Goal: Ask a question: Seek information or help from site administrators or community

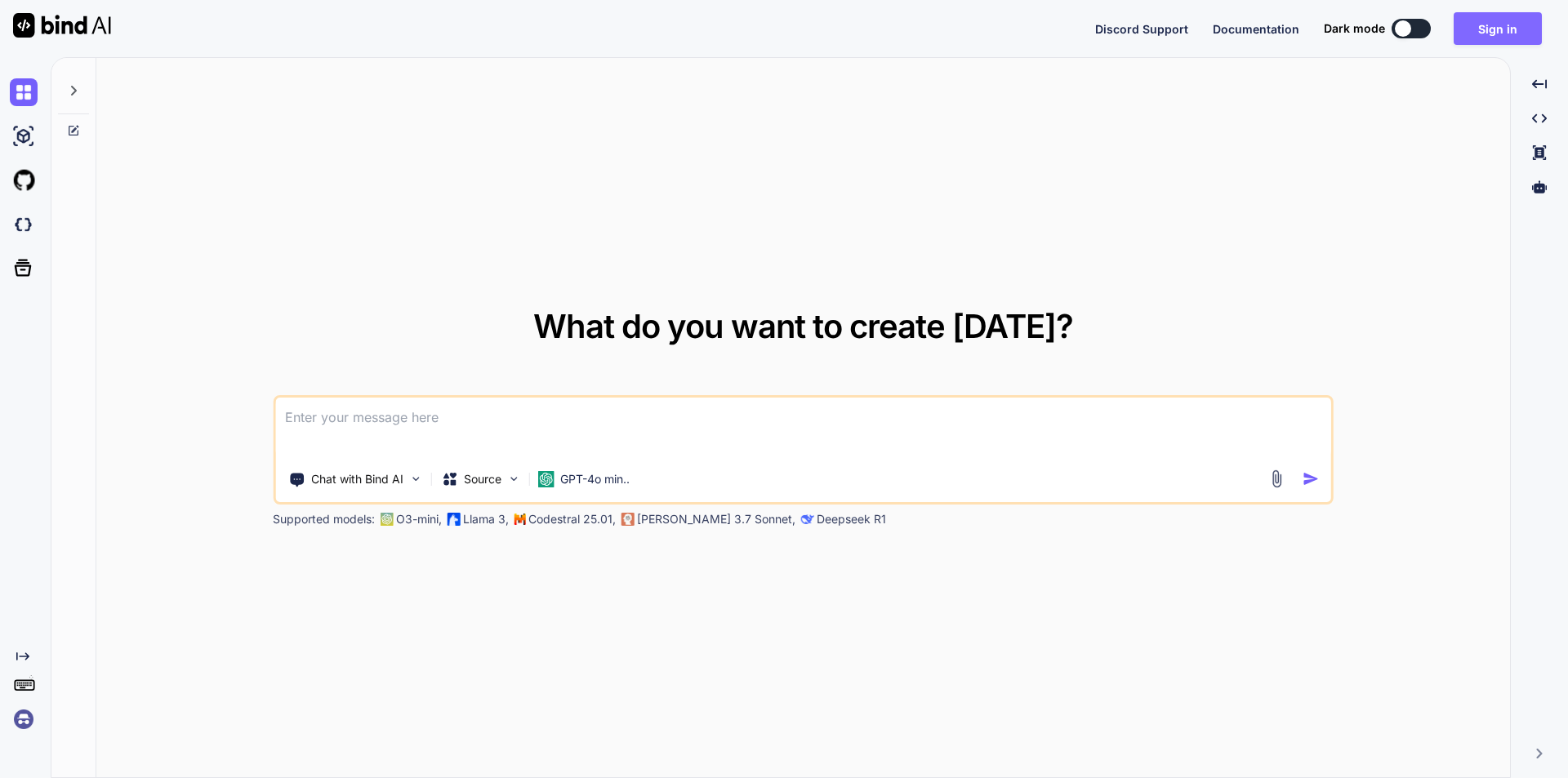
click at [1497, 21] on button "Sign in" at bounding box center [1498, 28] width 88 height 33
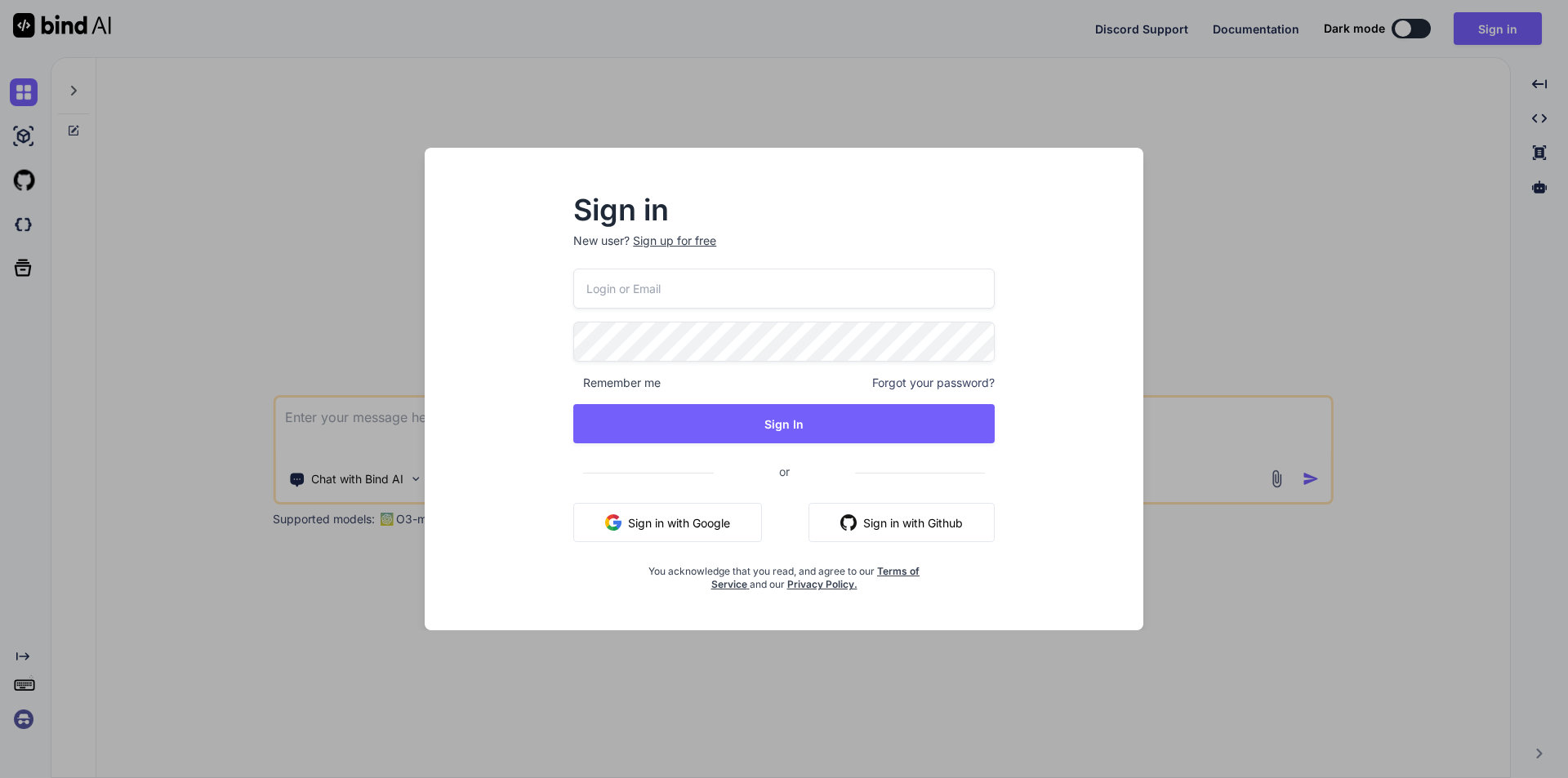
click at [637, 295] on input "email" at bounding box center [784, 288] width 422 height 40
drag, startPoint x: 809, startPoint y: 294, endPoint x: 490, endPoint y: 324, distance: 320.4
click at [490, 324] on div "Sign in New user? Sign up for free [EMAIL_ADDRESS][DOMAIN_NAME] Remember me For…" at bounding box center [784, 404] width 692 height 453
type input "[EMAIL_ADDRESS][DOMAIN_NAME]"
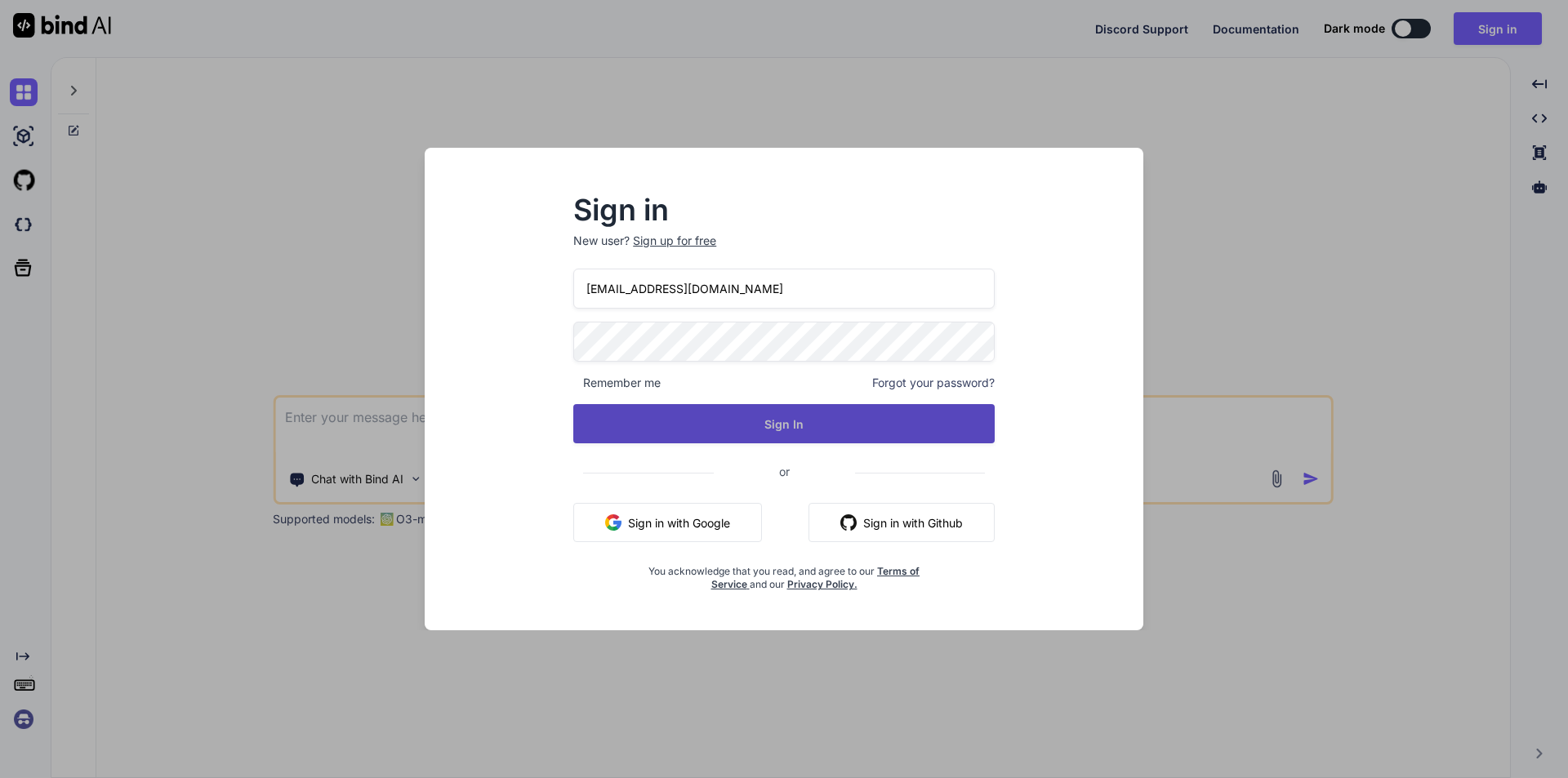
click at [776, 424] on button "Sign In" at bounding box center [784, 423] width 422 height 39
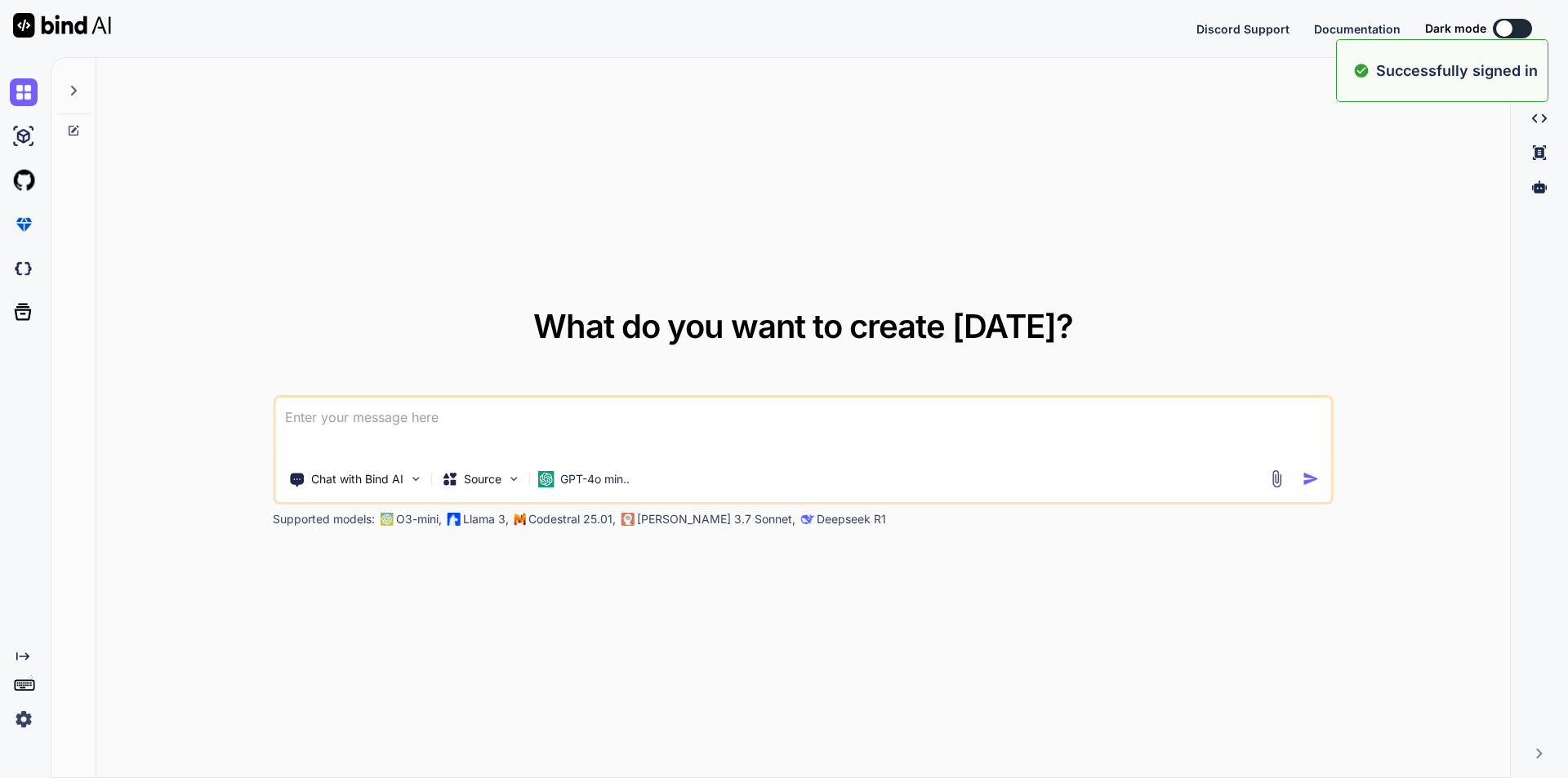
type textarea "x"
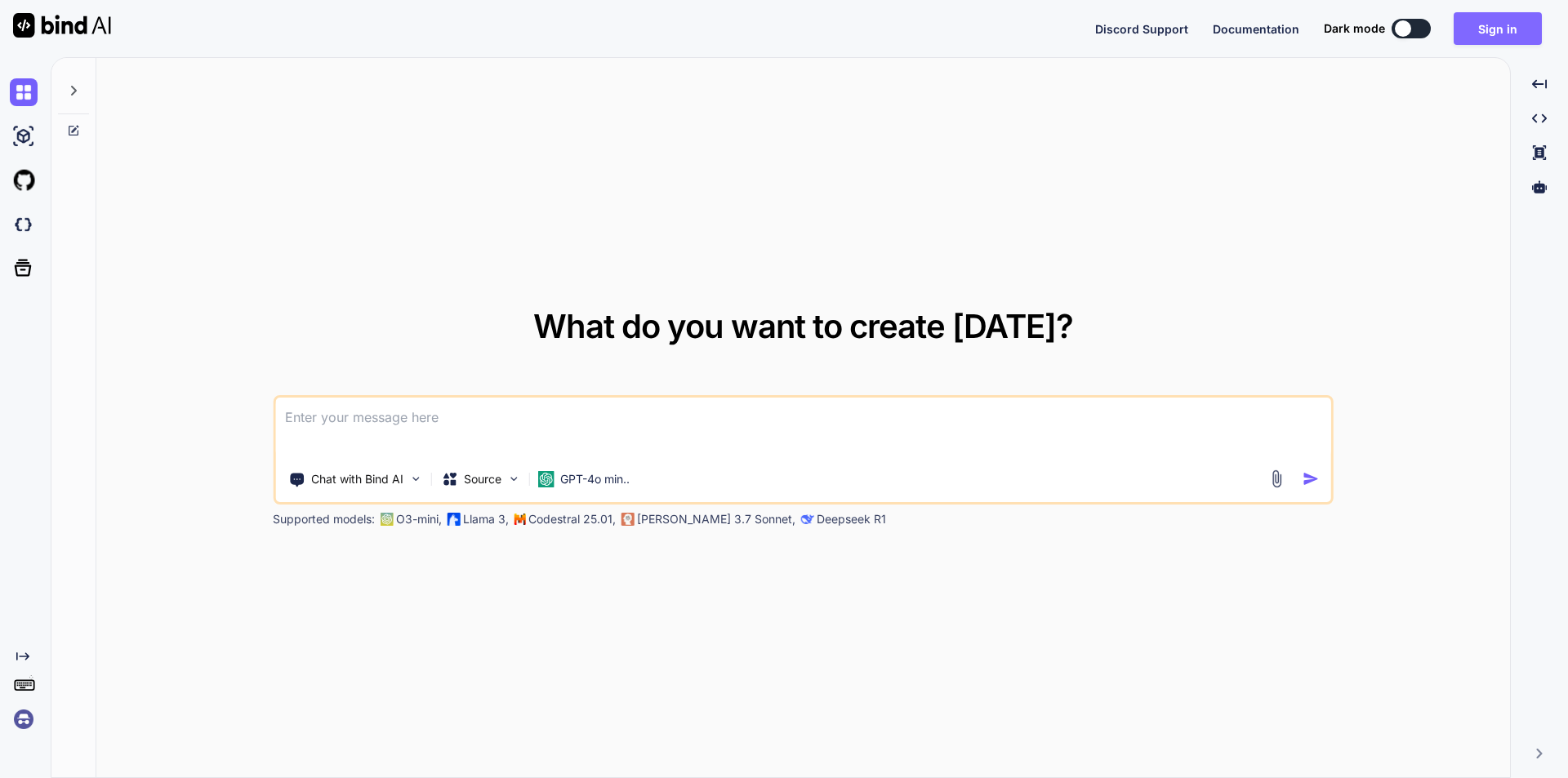
click at [1495, 33] on button "Sign in" at bounding box center [1498, 28] width 88 height 33
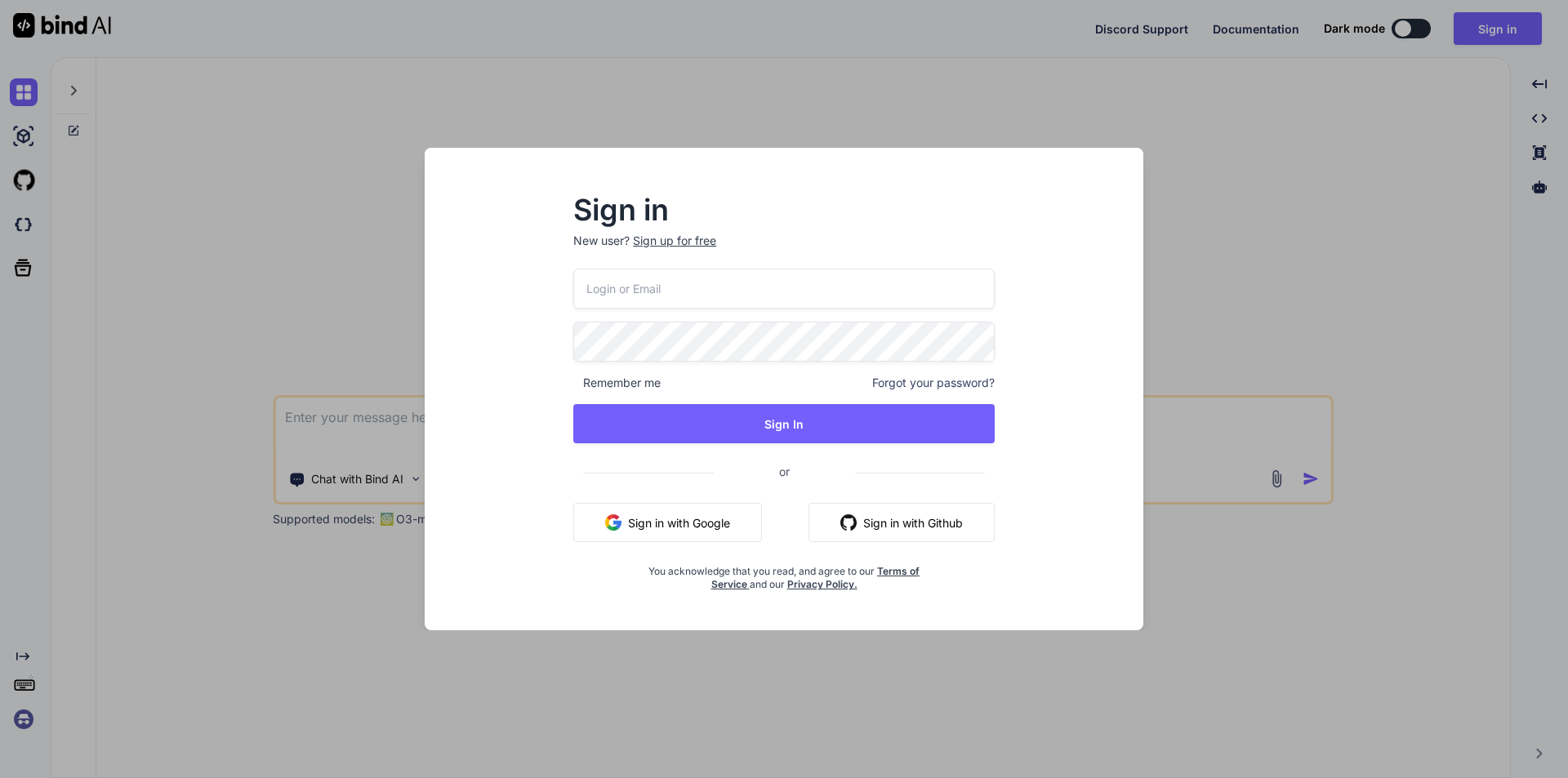
click at [692, 287] on input "email" at bounding box center [784, 288] width 422 height 40
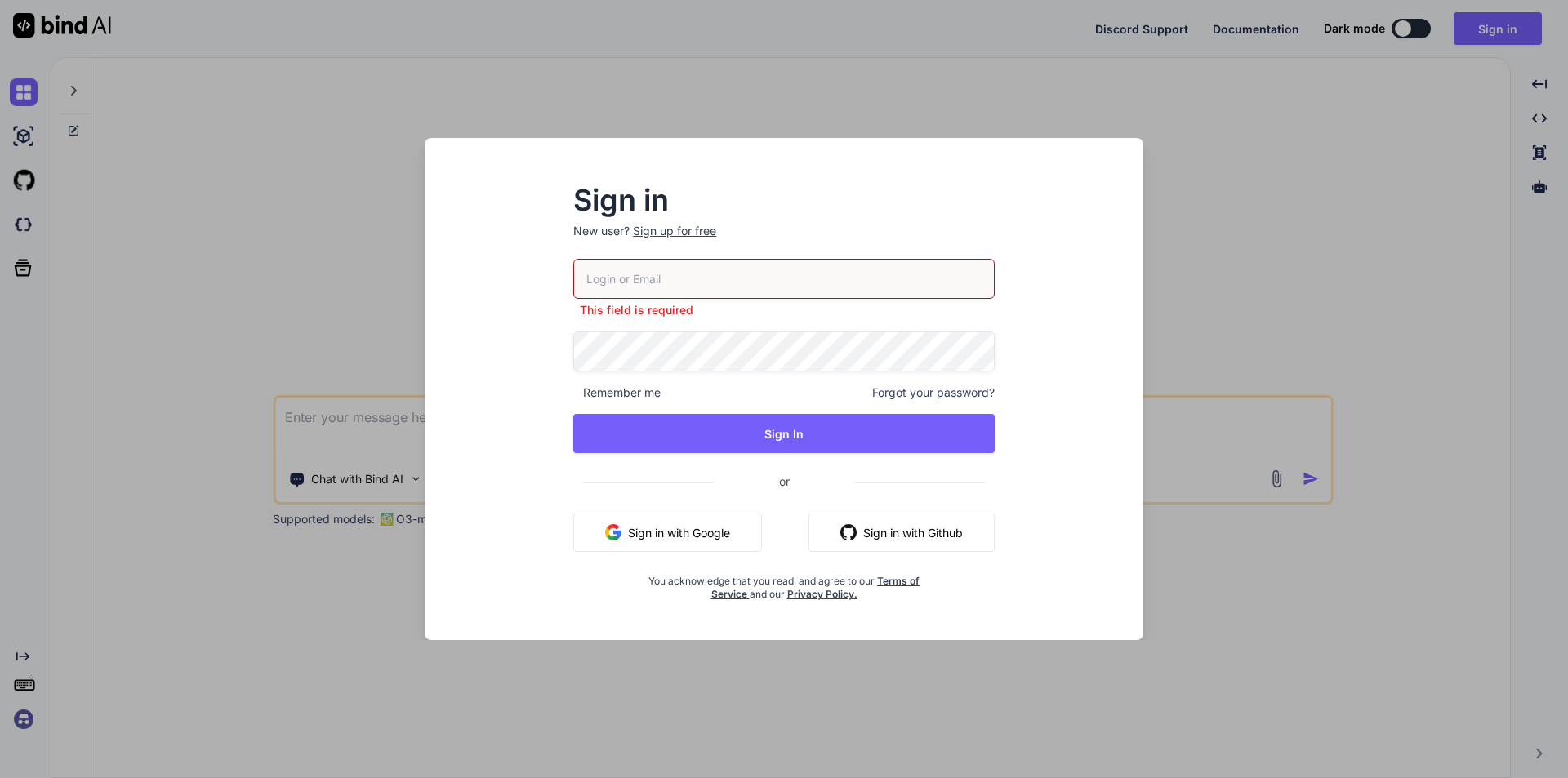
click at [1186, 246] on div "Sign in New user? Sign up for free This field is required Remember me Forgot yo…" at bounding box center [784, 389] width 1568 height 778
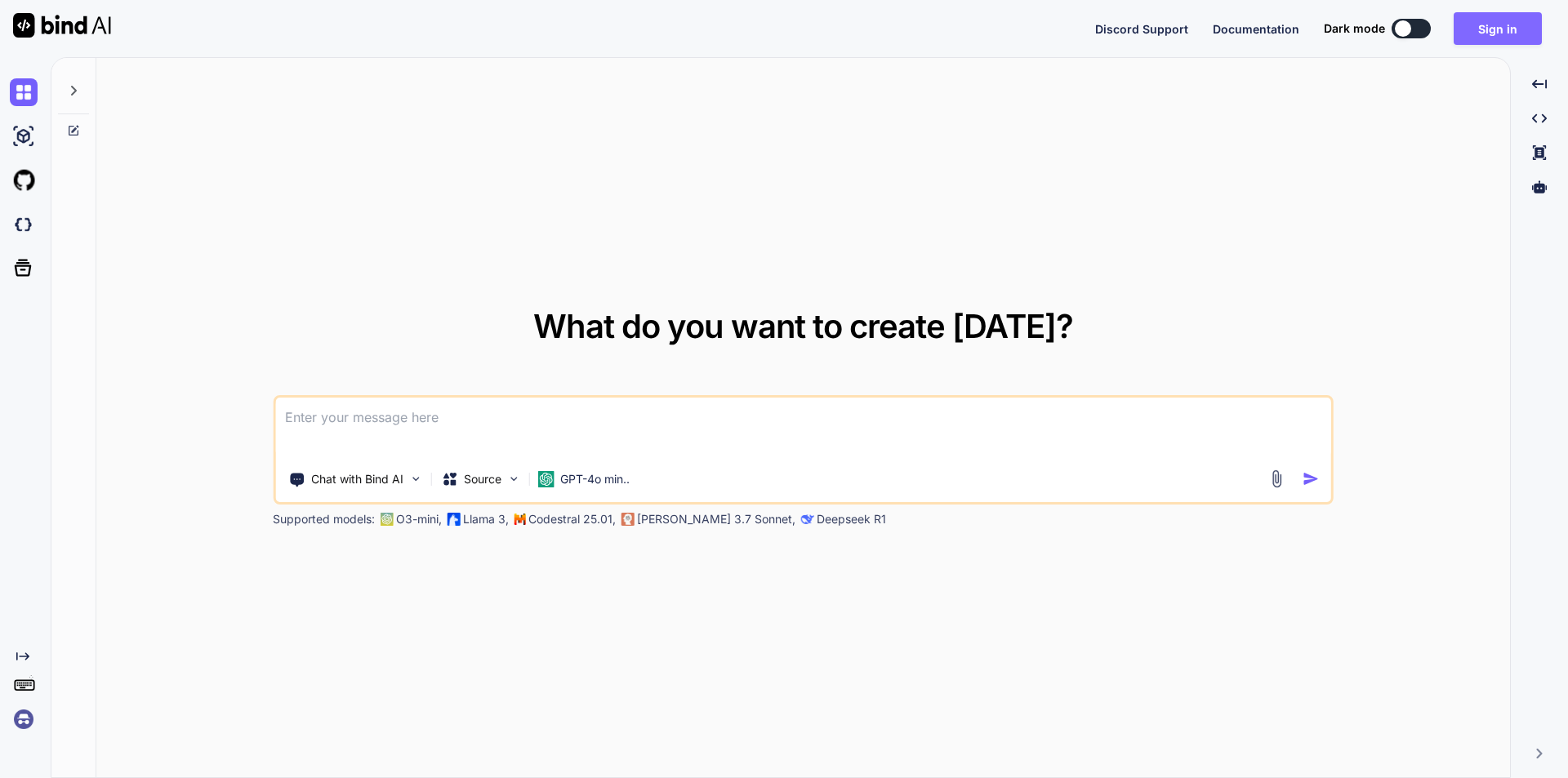
click at [1503, 25] on button "Sign in" at bounding box center [1498, 28] width 88 height 33
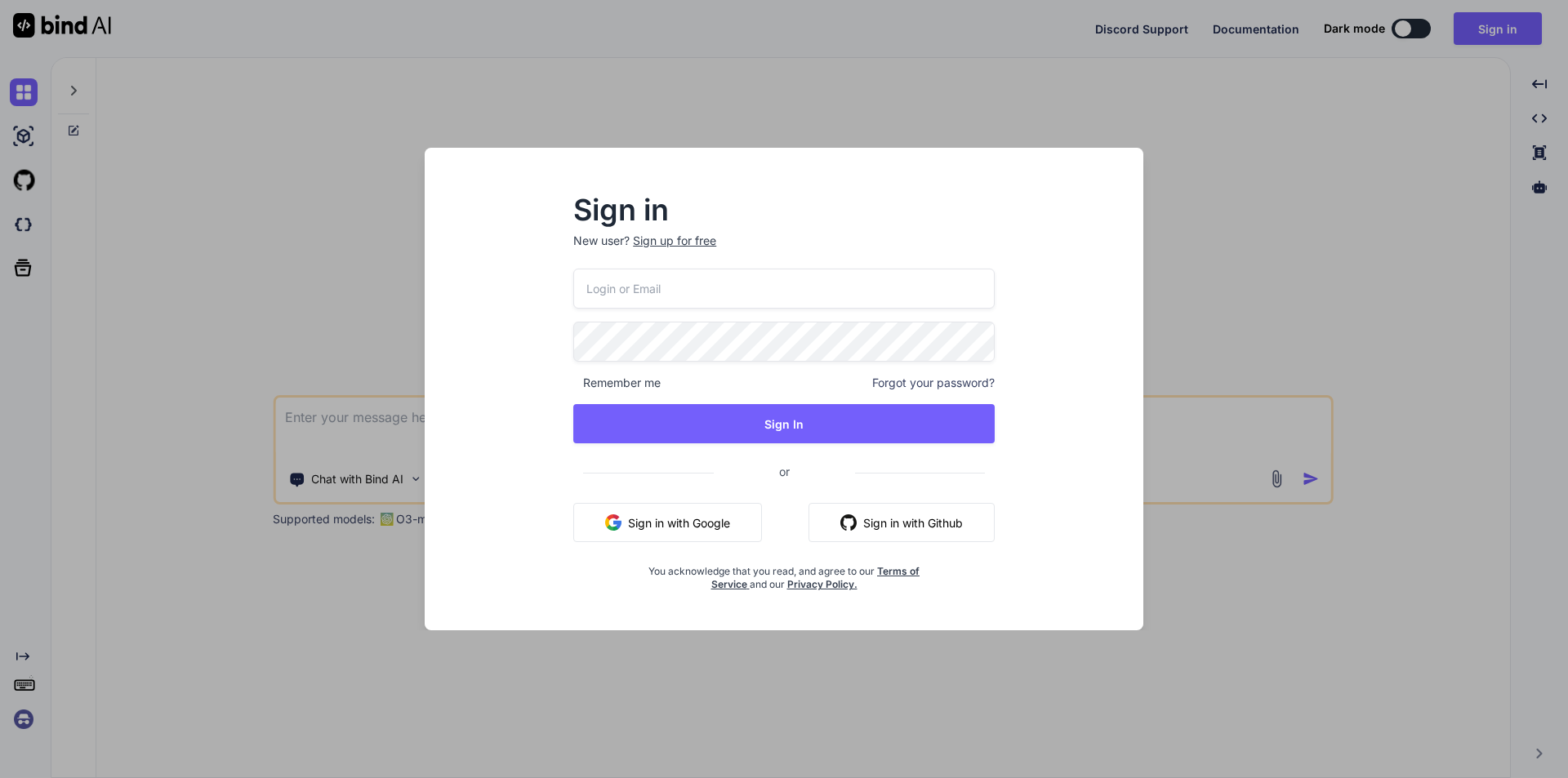
click at [718, 283] on input "email" at bounding box center [784, 288] width 422 height 40
paste input "[EMAIL_ADDRESS][DOMAIN_NAME]"
type input "[EMAIL_ADDRESS][DOMAIN_NAME]"
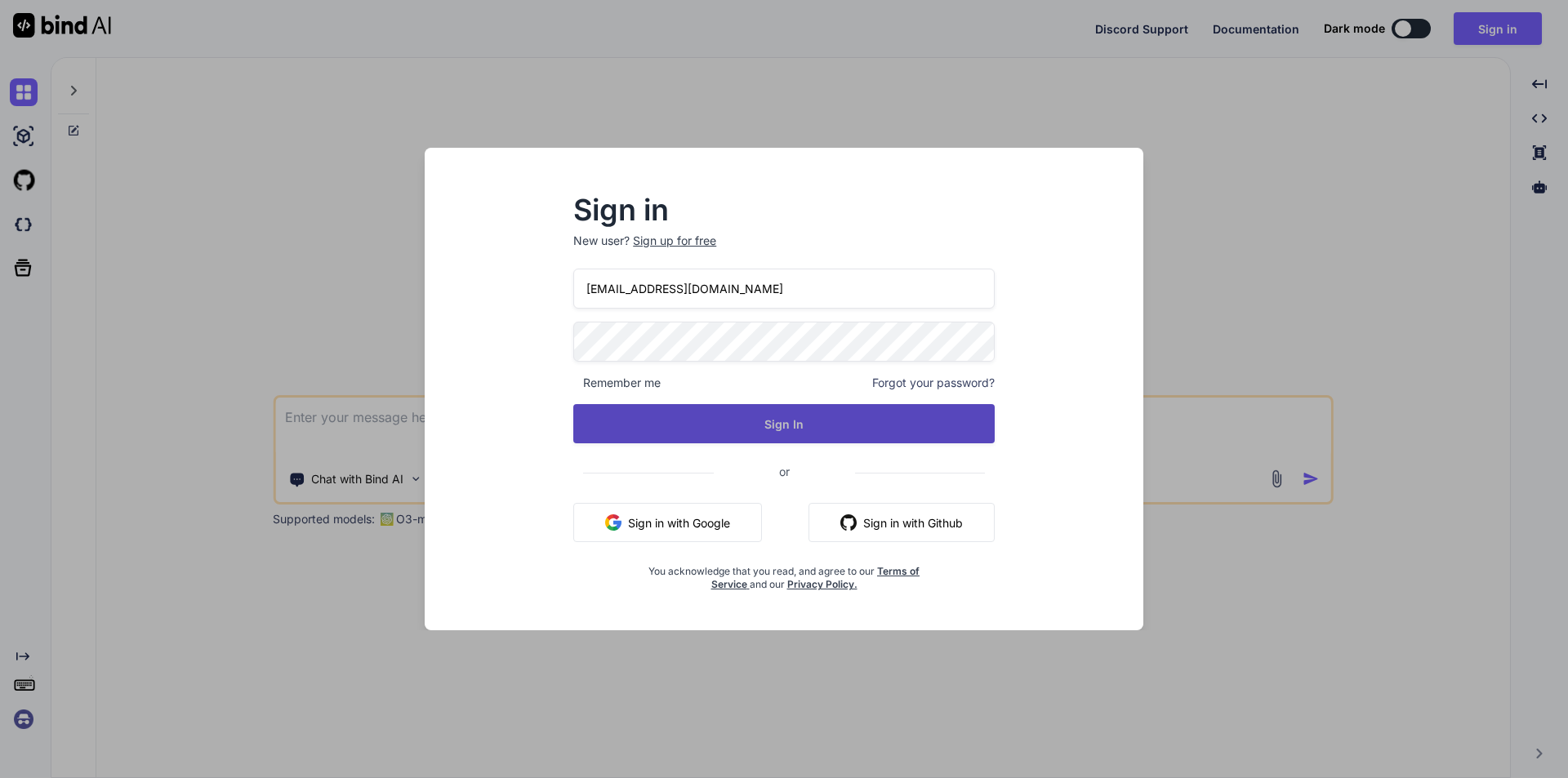
click at [746, 414] on button "Sign In" at bounding box center [784, 423] width 422 height 39
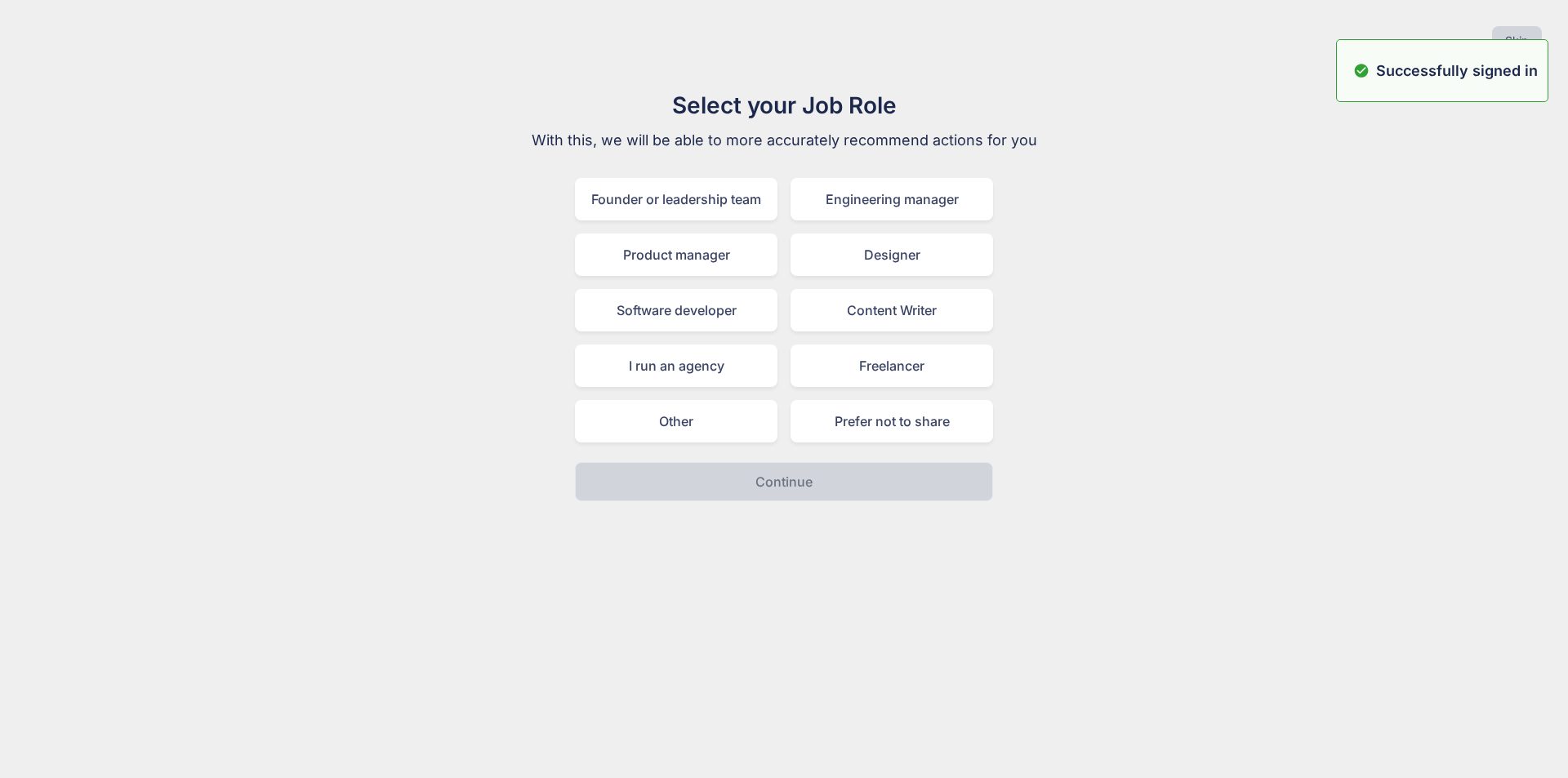
click at [1058, 201] on div "Select your Job Role With this, we will be able to more accurately recommend ac…" at bounding box center [784, 294] width 549 height 413
click at [1520, 42] on button "Skip" at bounding box center [1517, 41] width 50 height 30
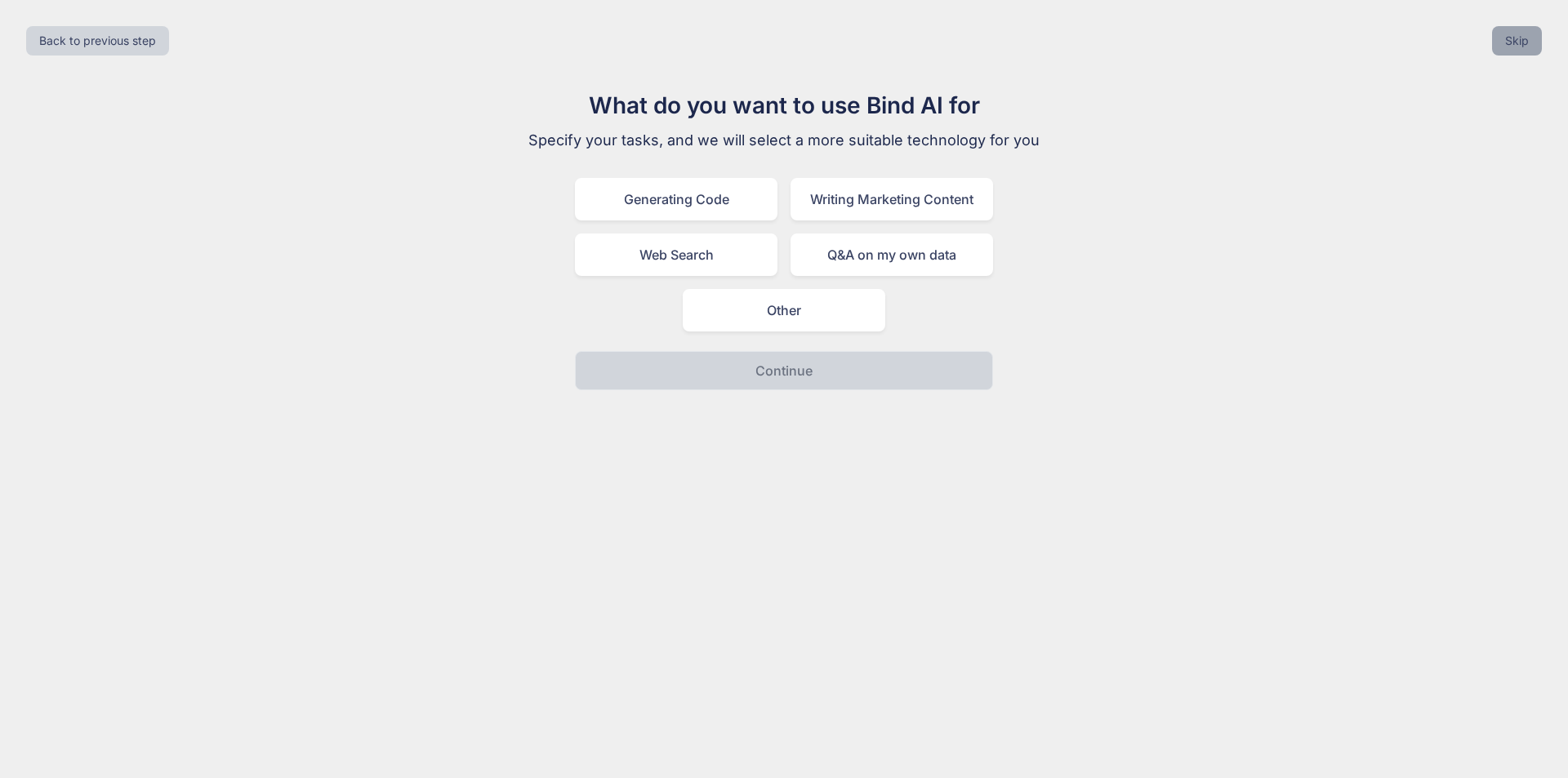
click at [1509, 50] on button "Skip" at bounding box center [1517, 41] width 50 height 30
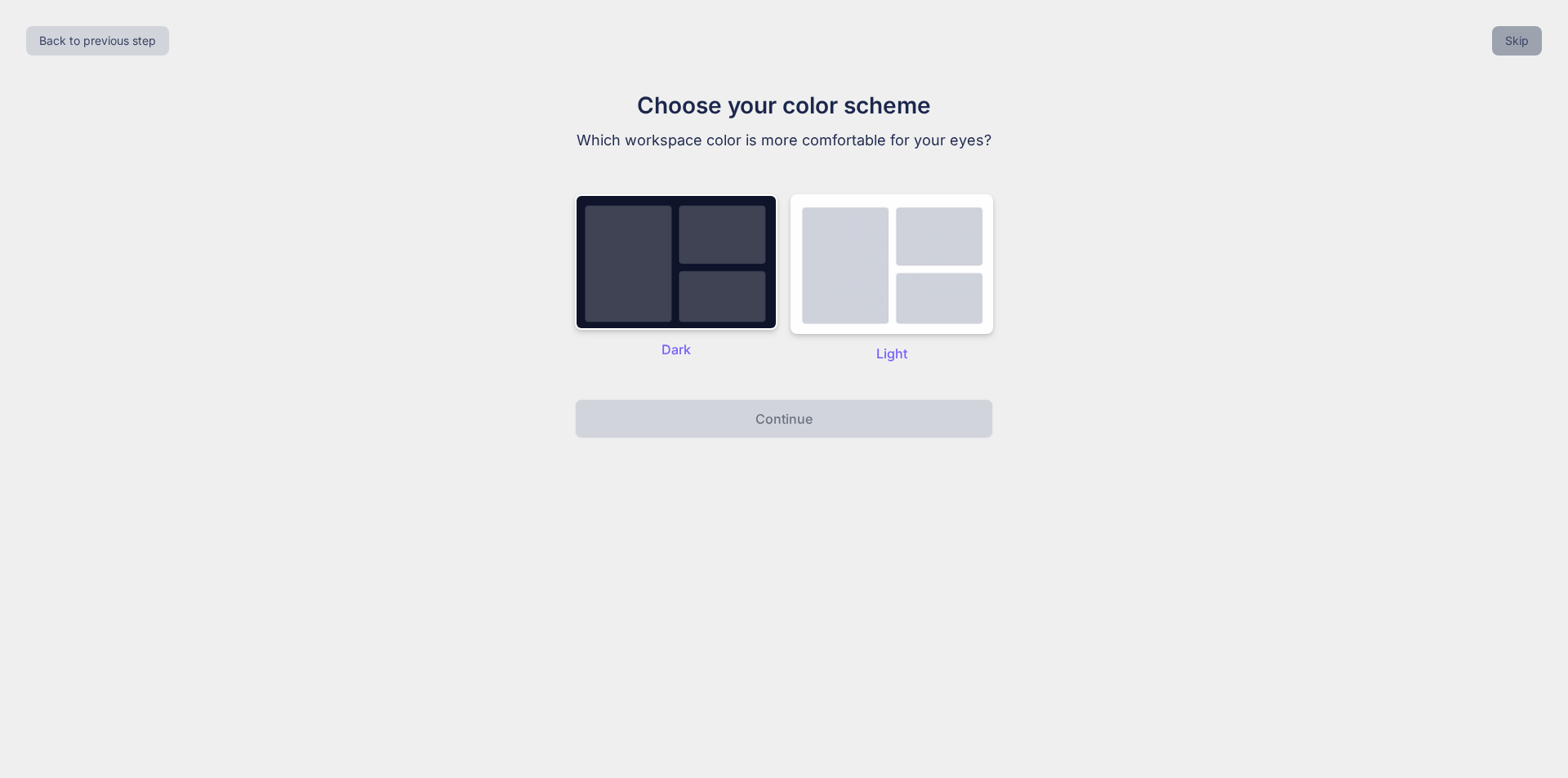
click at [1511, 49] on button "Skip" at bounding box center [1517, 41] width 50 height 30
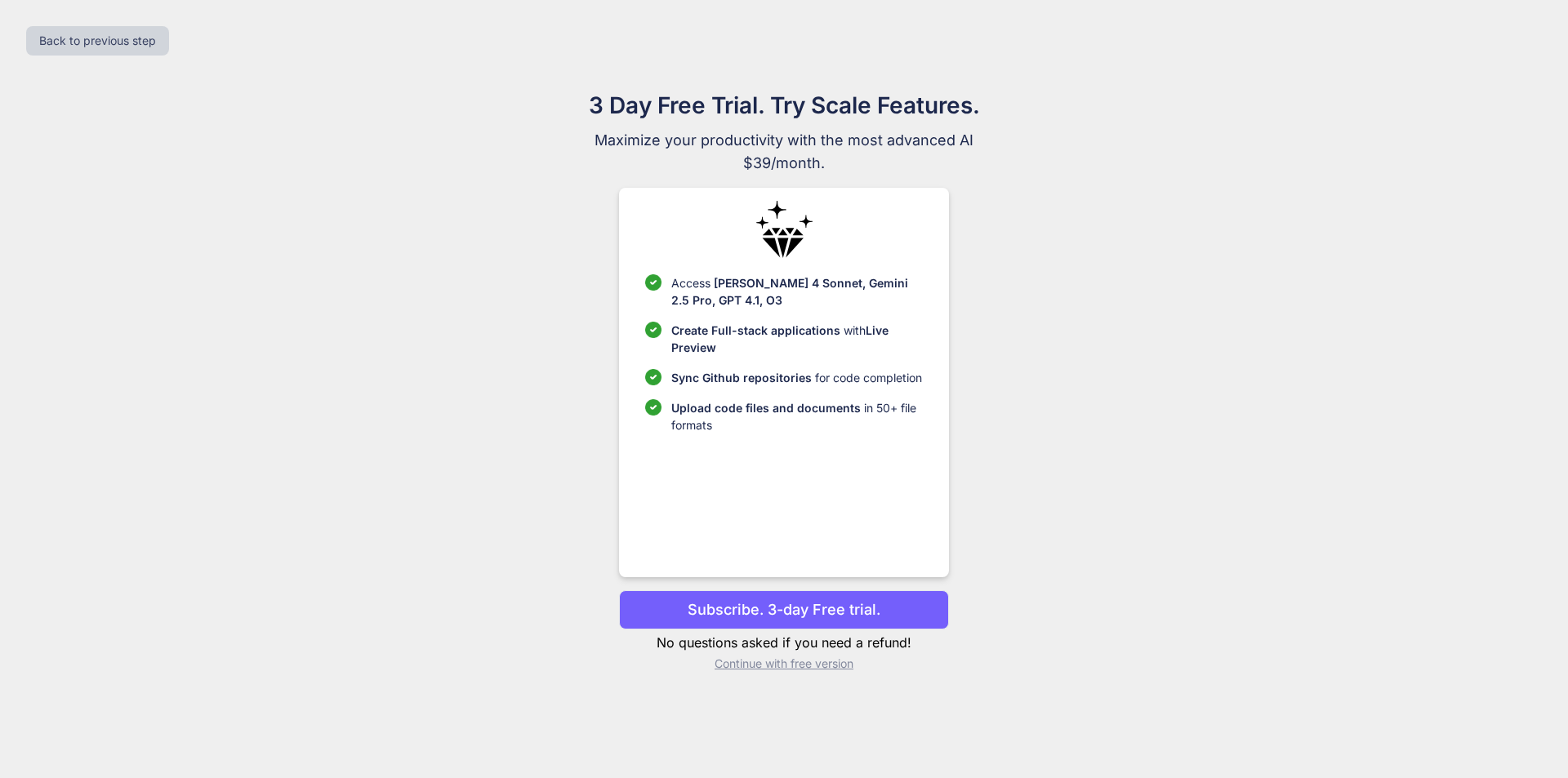
click at [809, 668] on p "Continue with free version" at bounding box center [784, 663] width 329 height 16
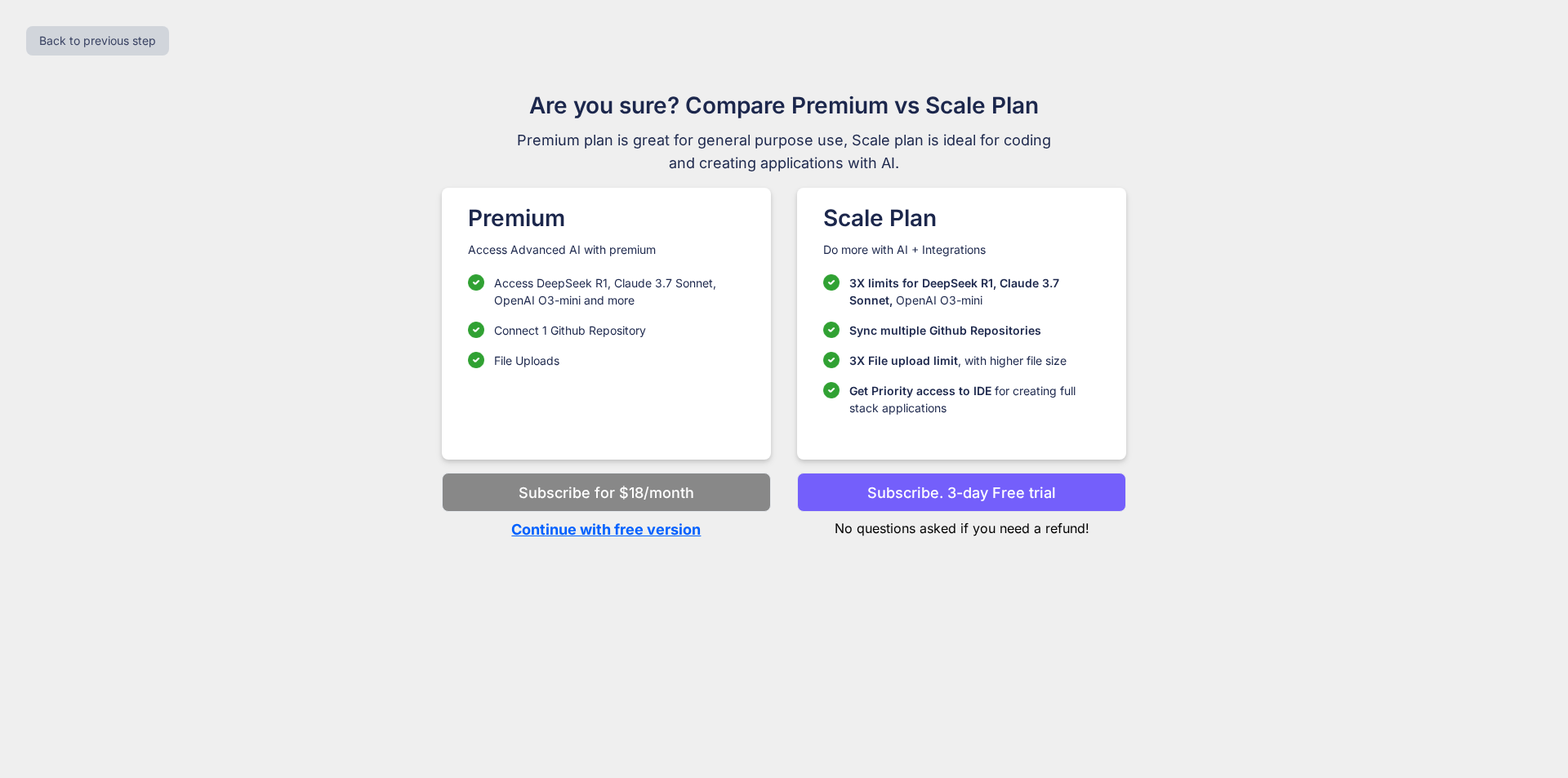
click at [672, 536] on p "Continue with free version" at bounding box center [607, 529] width 329 height 22
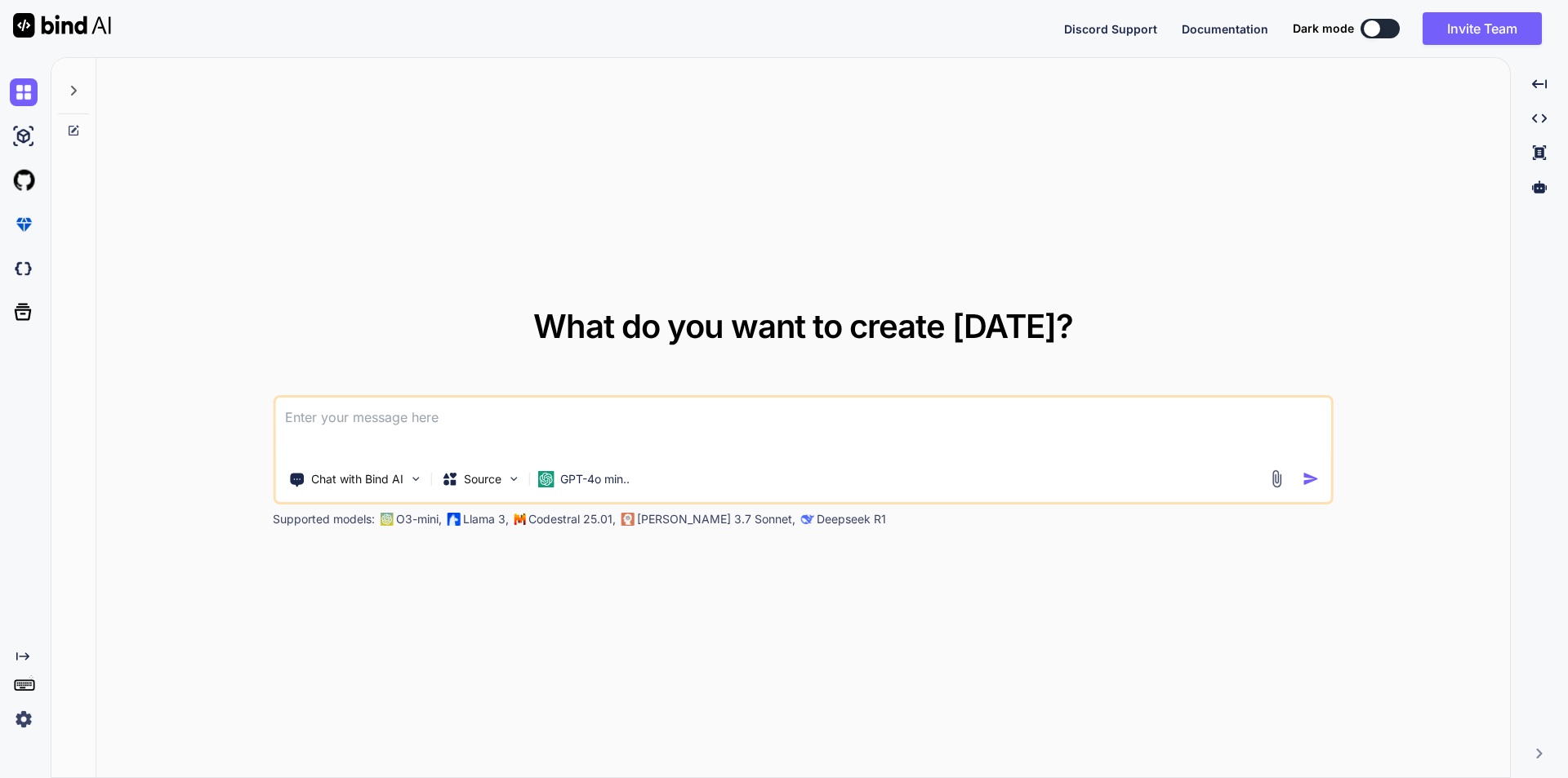
click at [406, 421] on textarea at bounding box center [803, 428] width 1056 height 60
paste textarea "<div class="col-md-12"> <label class="form-label">Upload Files</label> <div id=…"
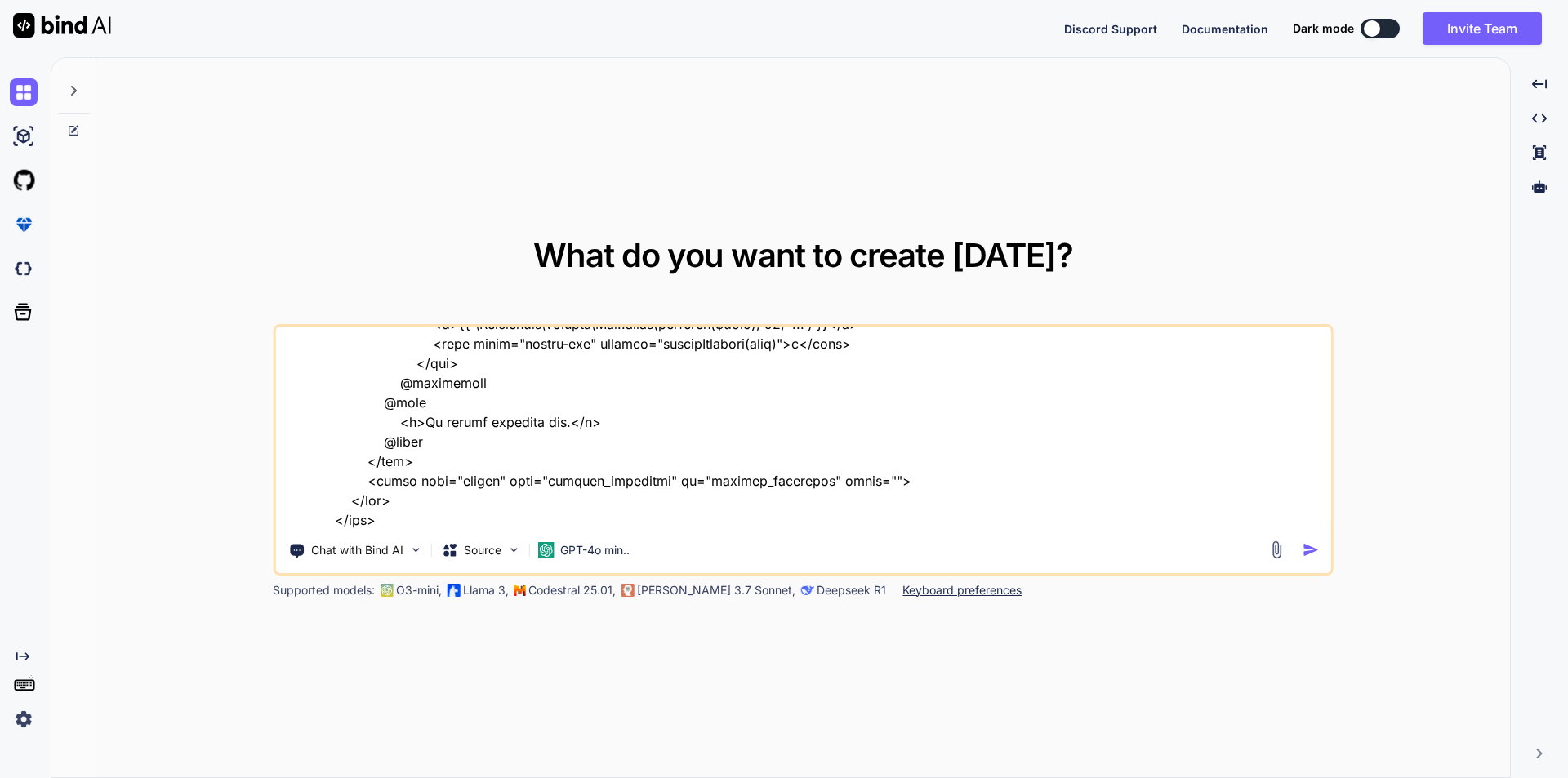
scroll to position [375, 0]
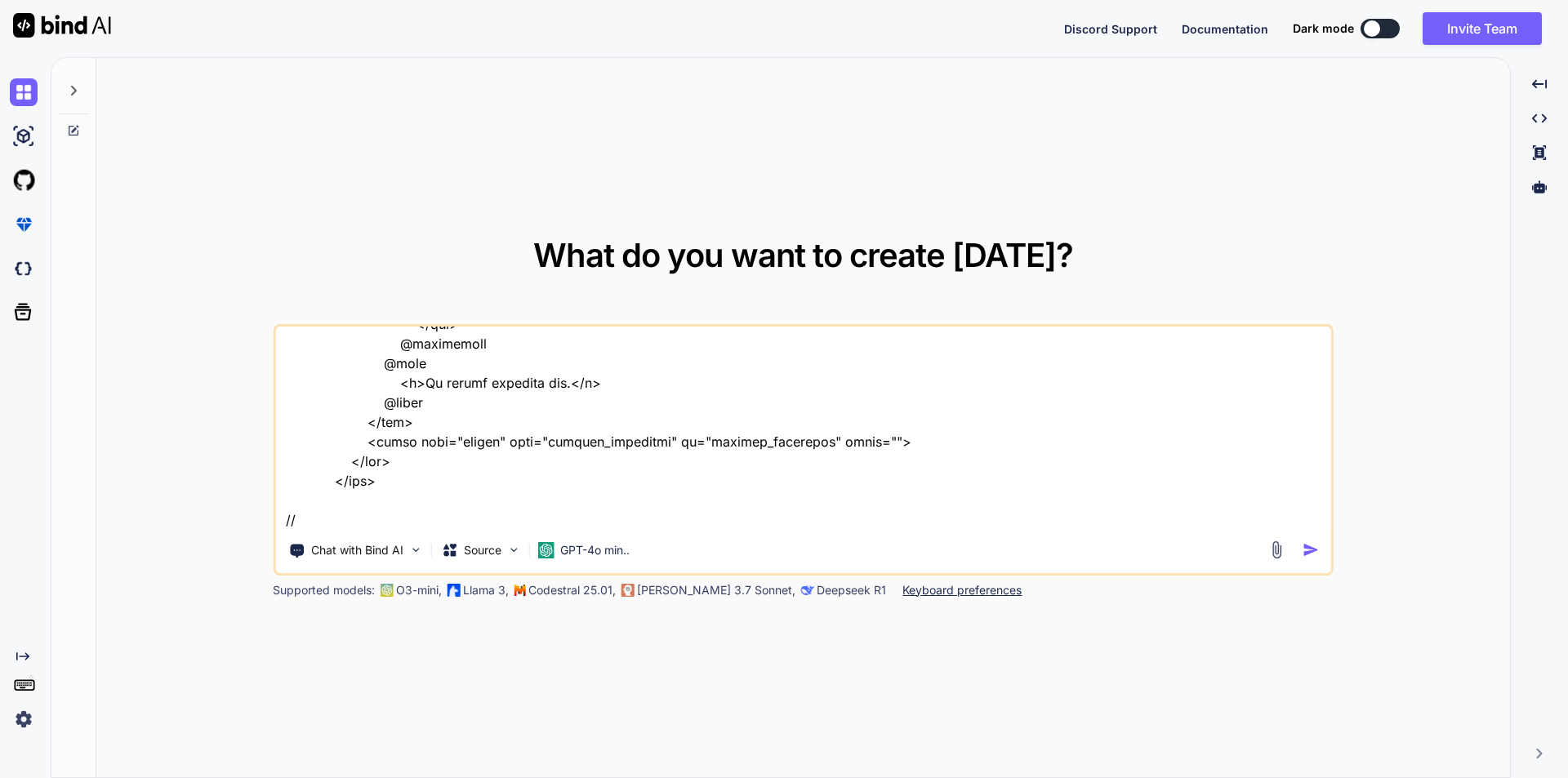
drag, startPoint x: 345, startPoint y: 524, endPoint x: 335, endPoint y: 507, distance: 19.7
click at [345, 524] on textarea at bounding box center [803, 428] width 1056 height 203
paste textarea "public function updateVendor(VendorRequest $request, $vendorId) { $vendor = Ven…"
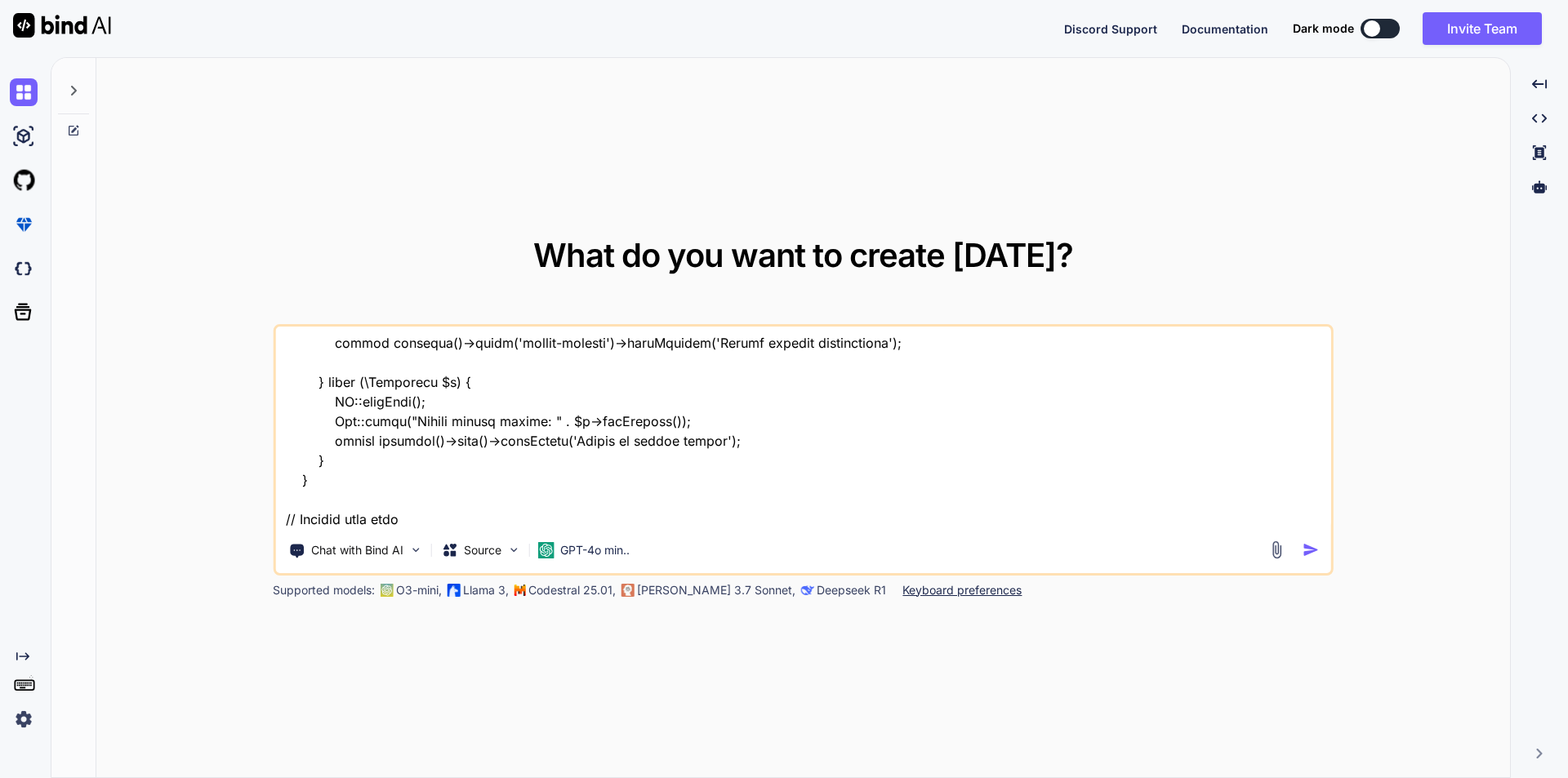
scroll to position [1317, 0]
click at [333, 525] on textarea at bounding box center [803, 428] width 1056 height 203
paste textarea "public function rules() { return [ 'vendor_user_id' => 'required|exists:vendor_…"
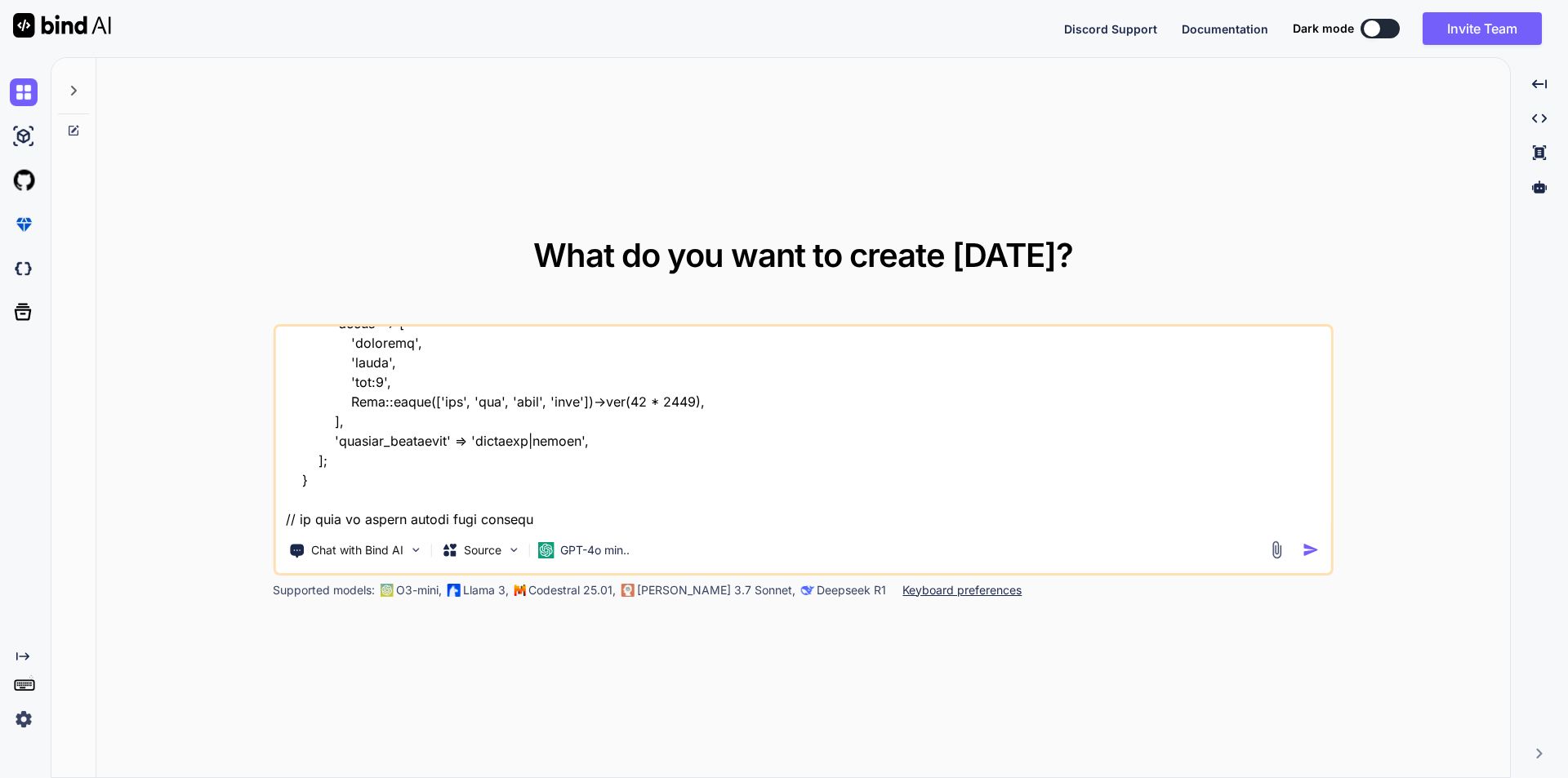
scroll to position [1709, 0]
paste textarea "// Function to remove a document (for existing documents) function removeDocume…"
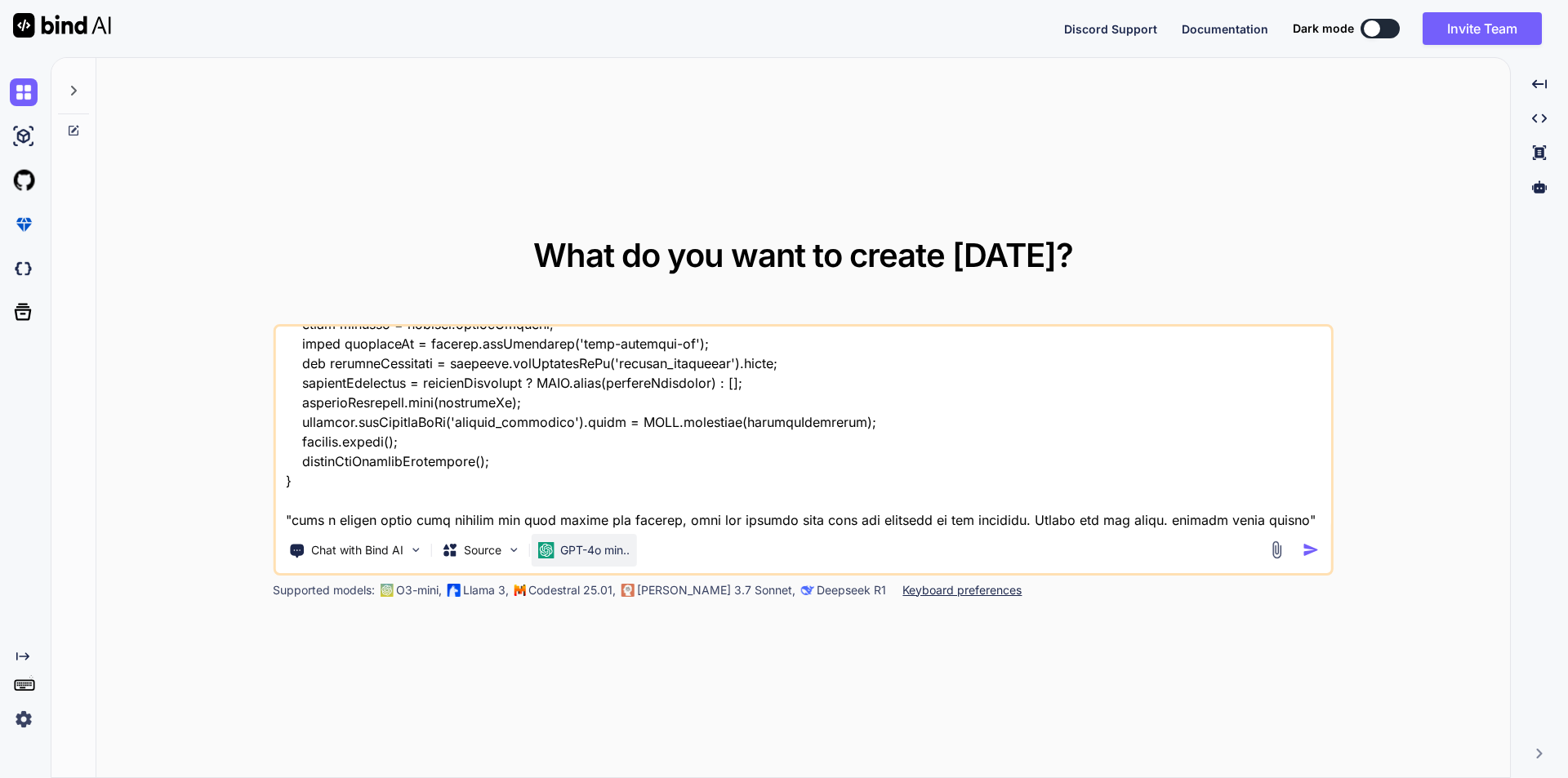
scroll to position [1962, 0]
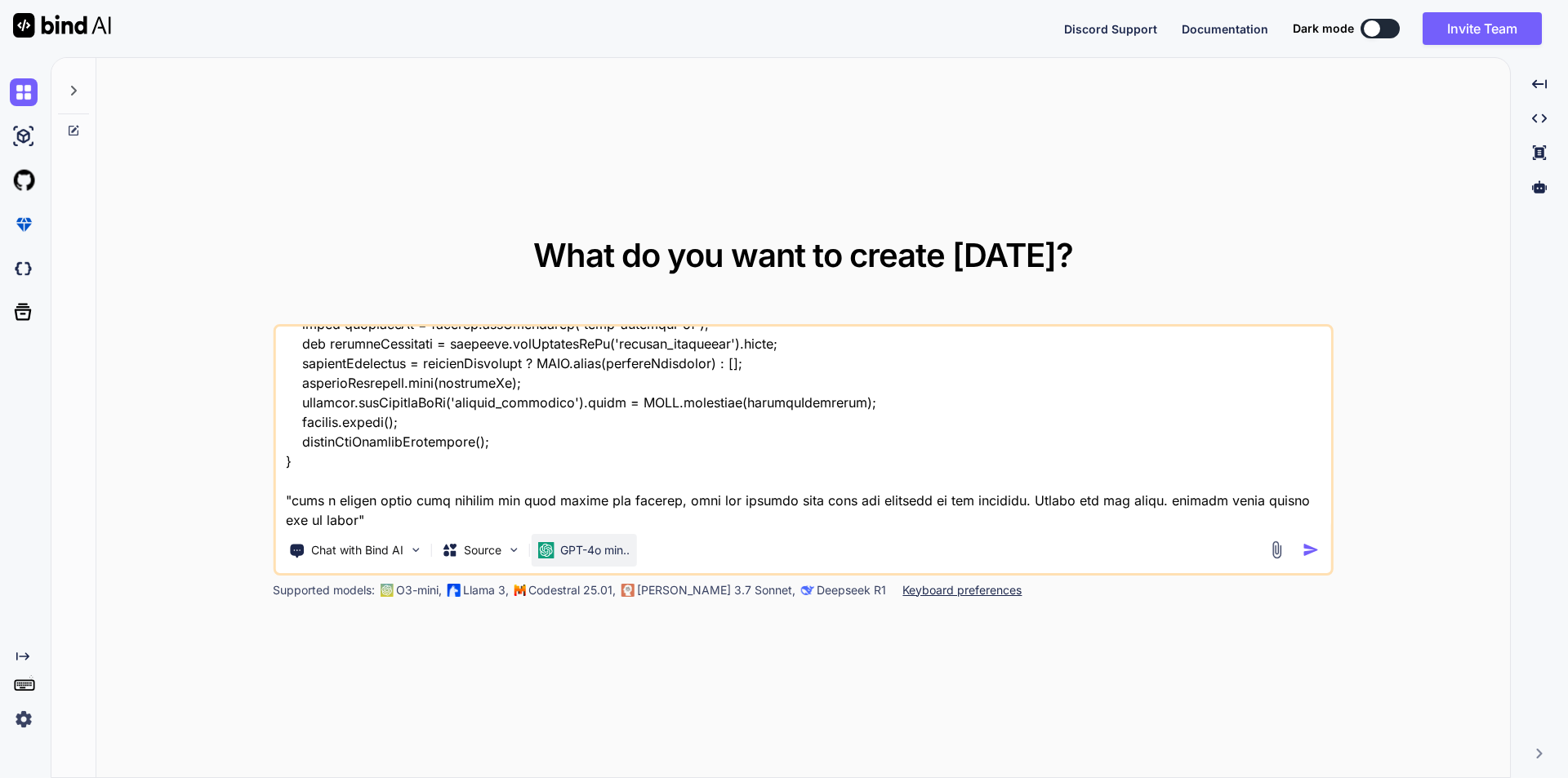
type textarea "// blade file code to edit the image <div class="col-md-12"> <label class="form…"
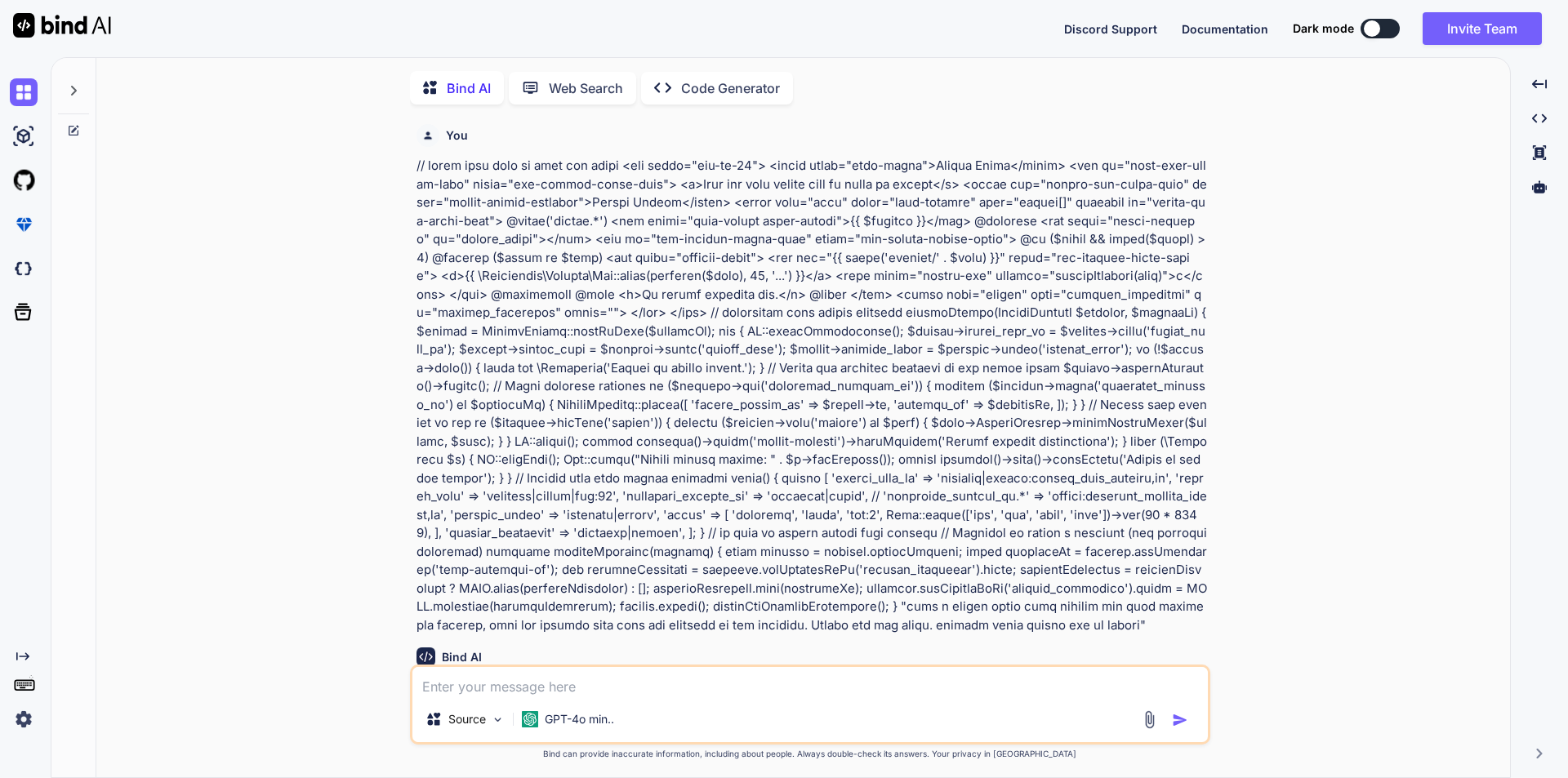
scroll to position [7, 0]
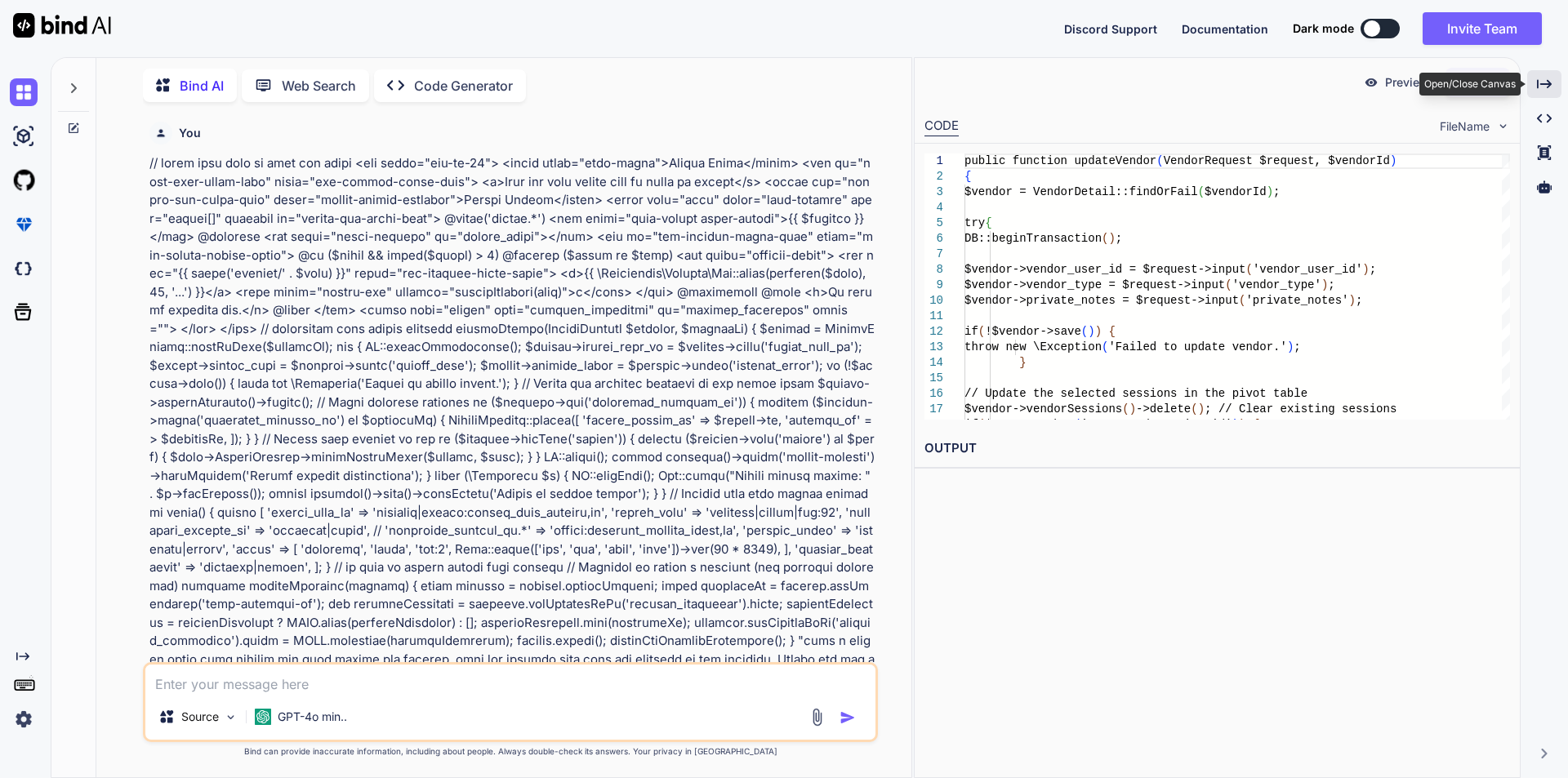
click at [1537, 88] on icon "Created with Pixso." at bounding box center [1544, 83] width 14 height 14
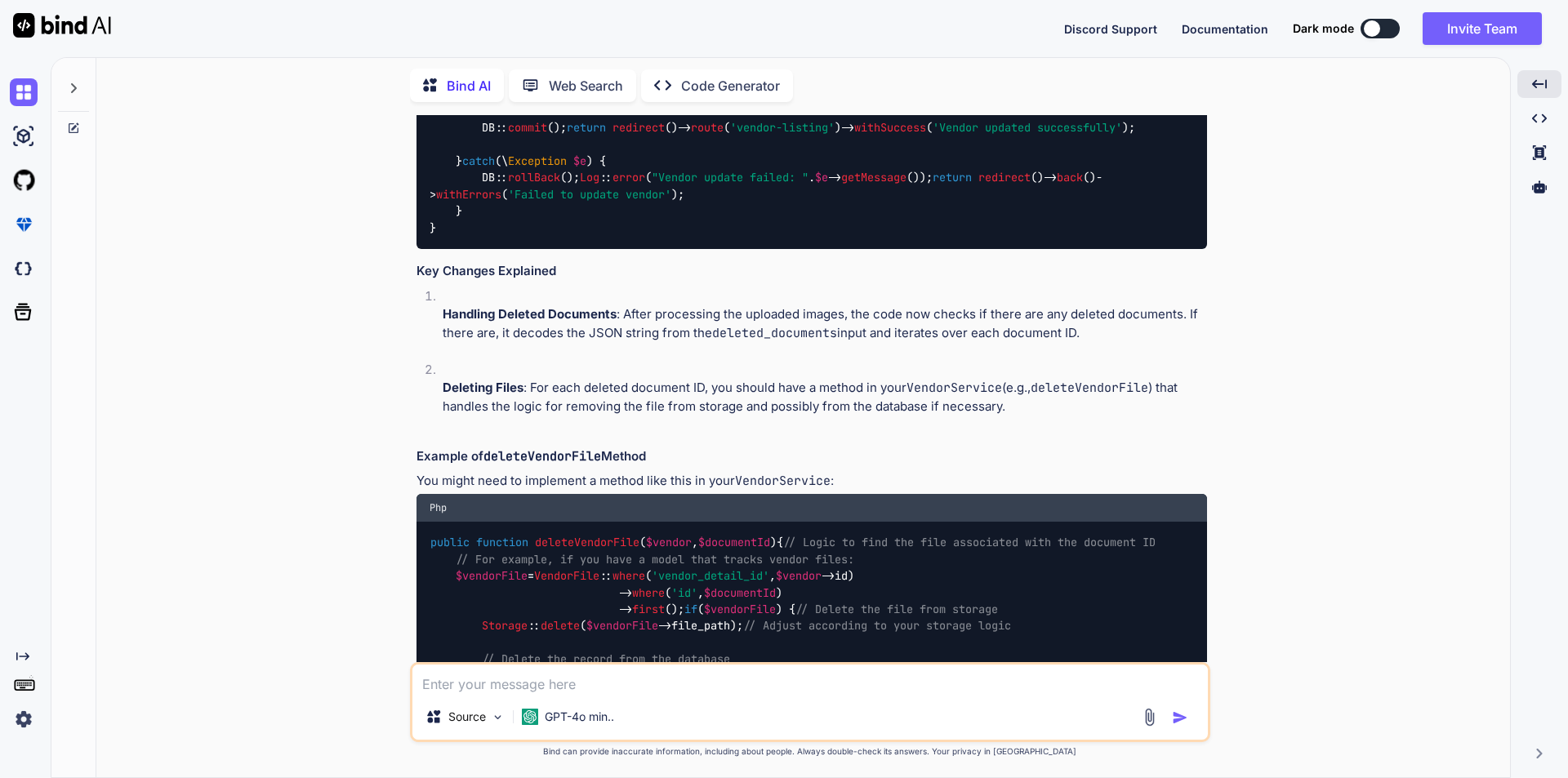
scroll to position [1061, 0]
drag, startPoint x: 482, startPoint y: 327, endPoint x: 495, endPoint y: 430, distance: 103.8
drag, startPoint x: 493, startPoint y: 426, endPoint x: 484, endPoint y: 316, distance: 110.4
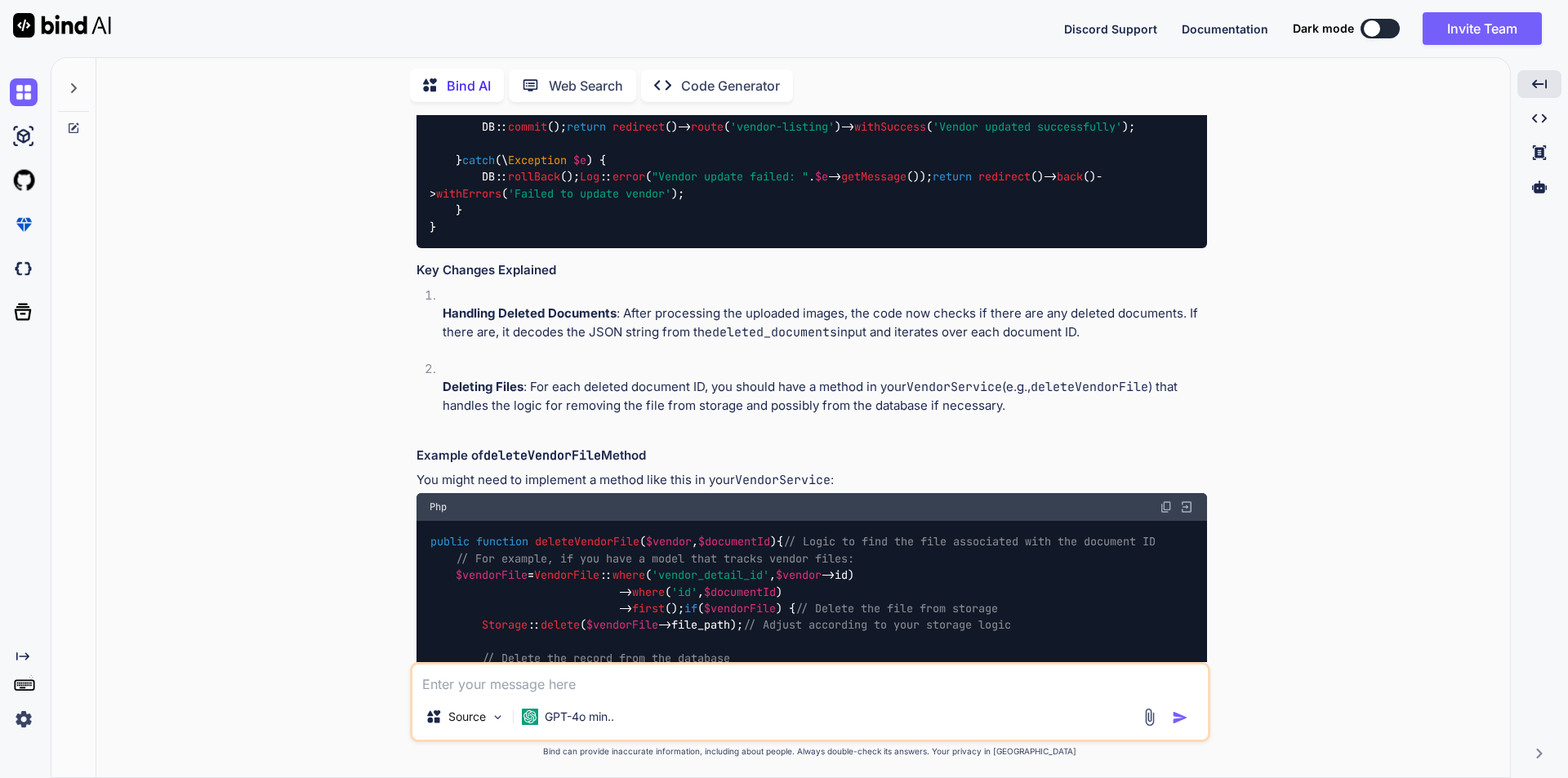
copy code "// Handle deleted documents if ( $request -> input ( 'deleted_documents' )) { $…"
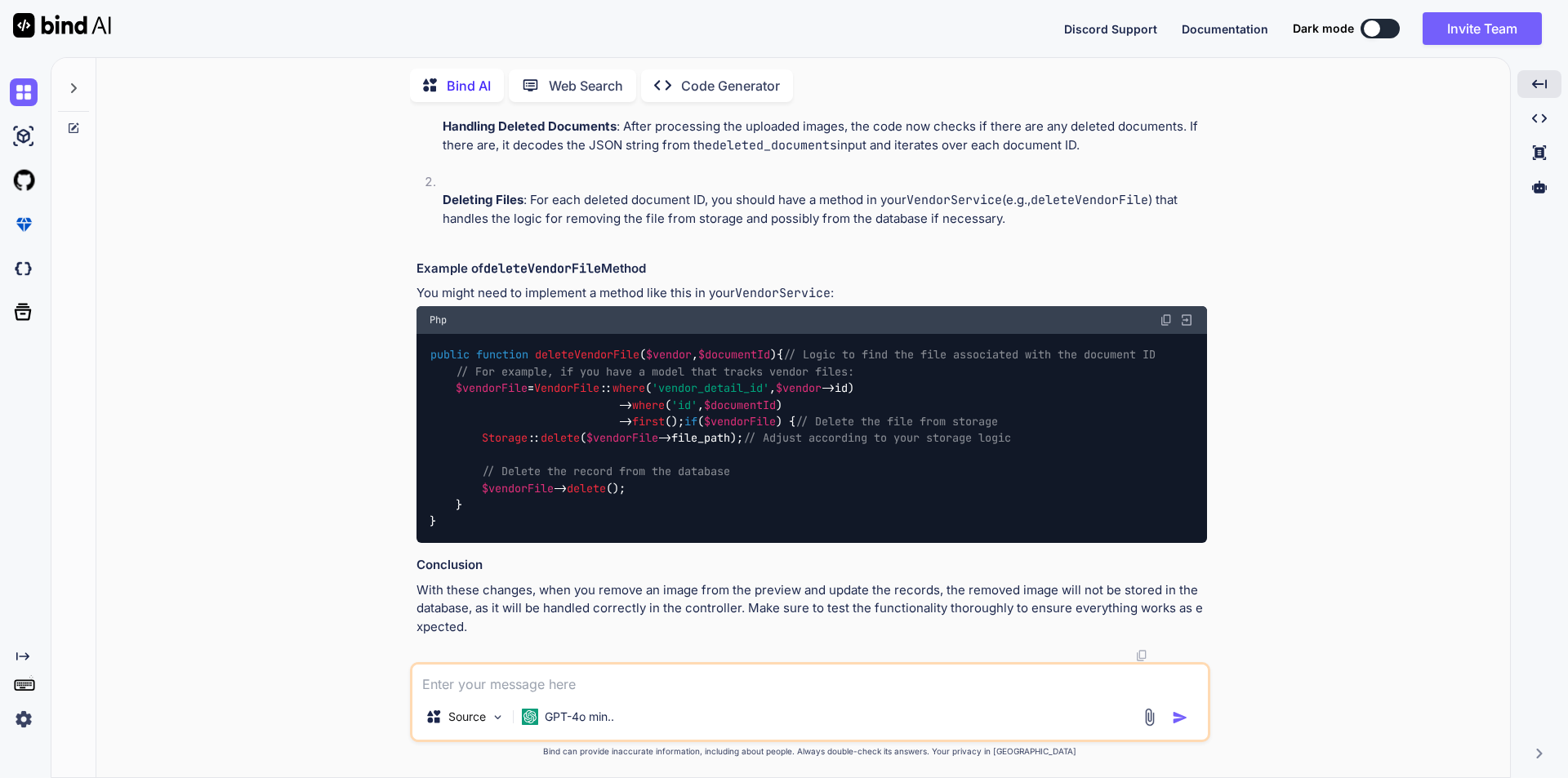
scroll to position [1633, 0]
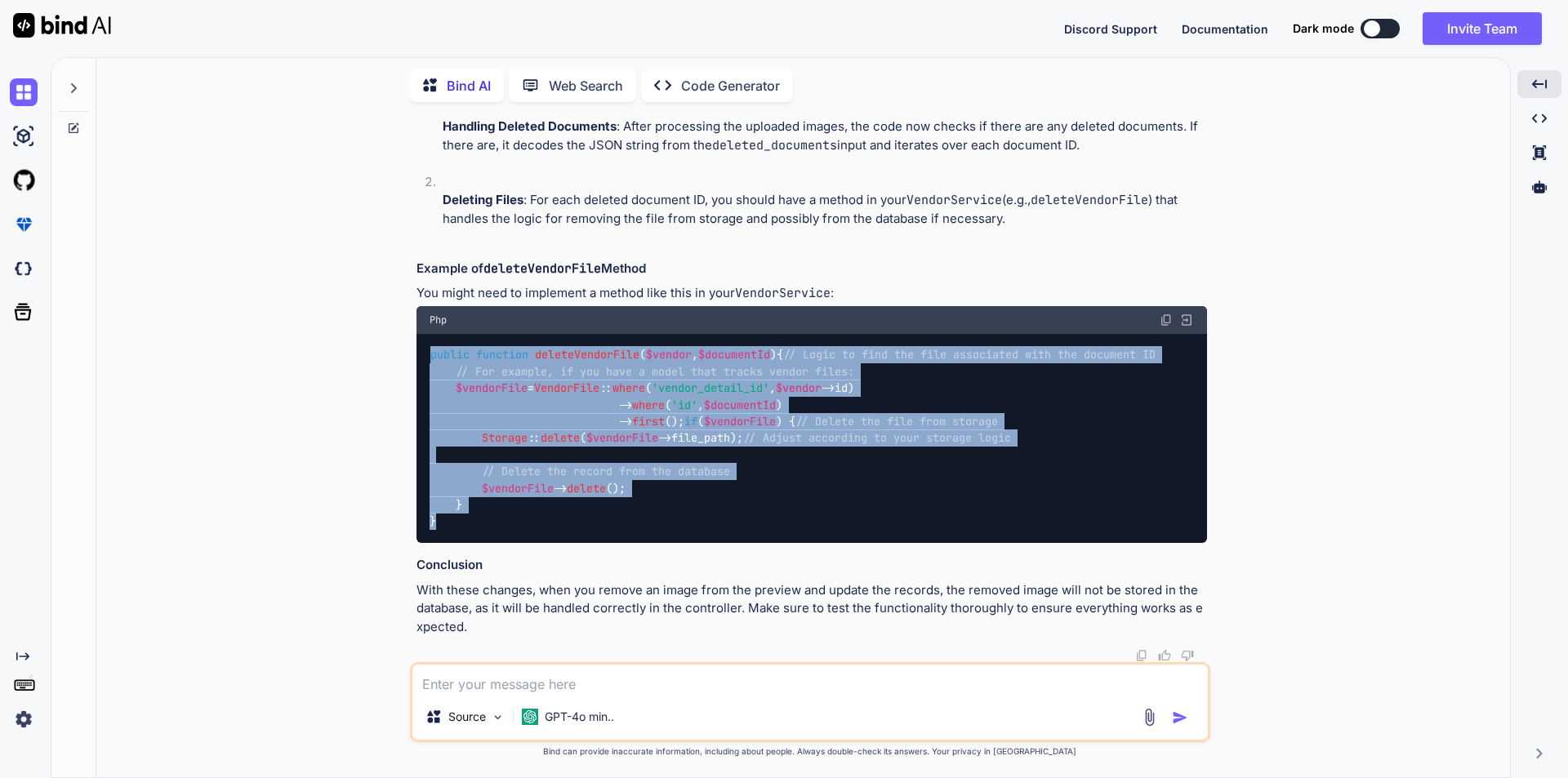
drag, startPoint x: 430, startPoint y: 353, endPoint x: 449, endPoint y: 598, distance: 245.7
click at [449, 543] on div "public function deleteVendorFile ( $vendor , $documentId ) { // Logic to find t…" at bounding box center [812, 439] width 791 height 209
copy code "public function deleteVendorFile ( $vendor , $documentId ) { // Logic to find t…"
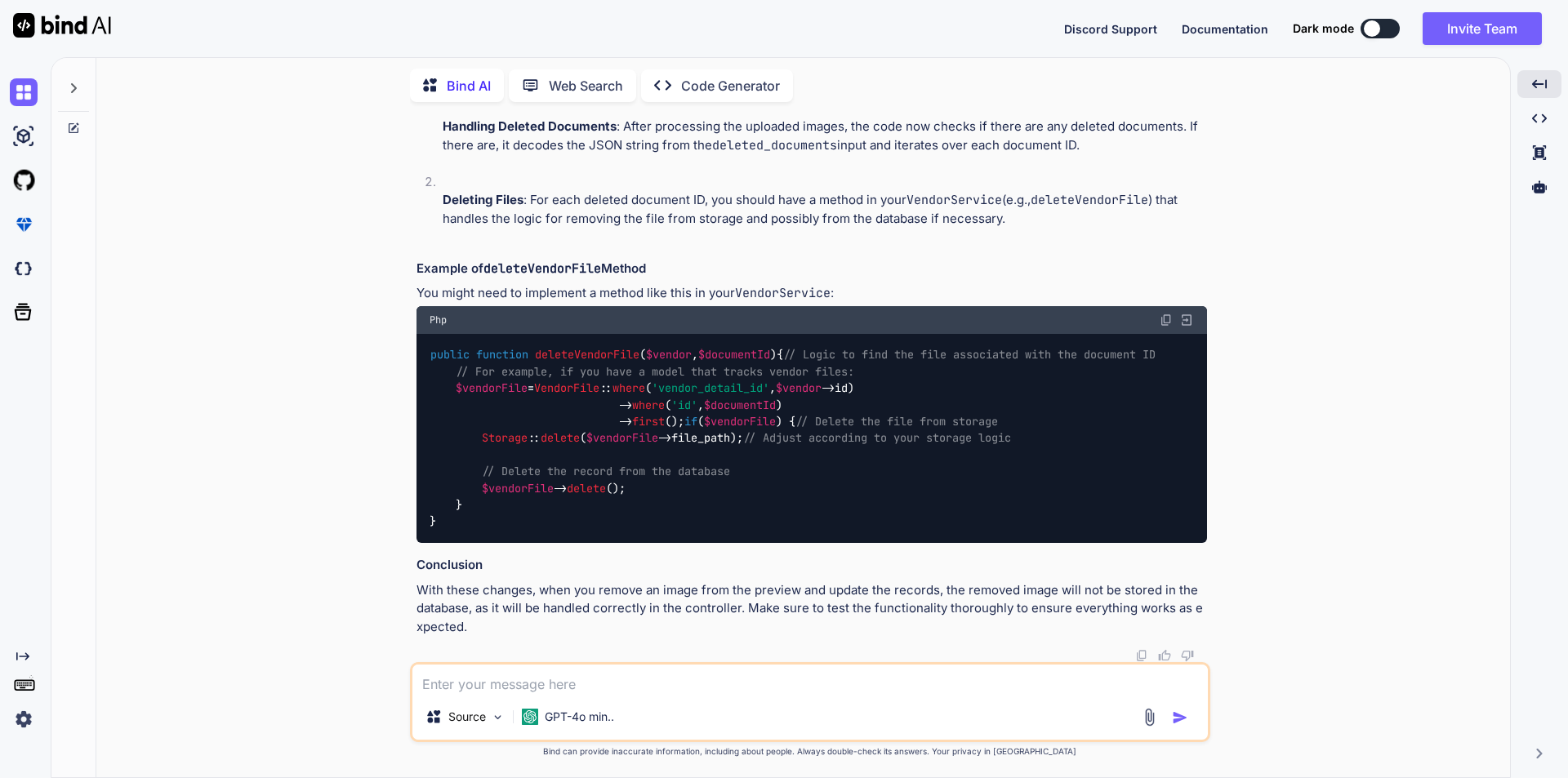
click at [517, 678] on textarea at bounding box center [810, 680] width 796 height 30
paste textarea "$request->input('deleted_documents')"
type textarea "$"
paste textarea "// Function to remove a document (for existing documents) function removeDocume…"
type textarea "// Function to remove a document (for existing documents) function removeDocume…"
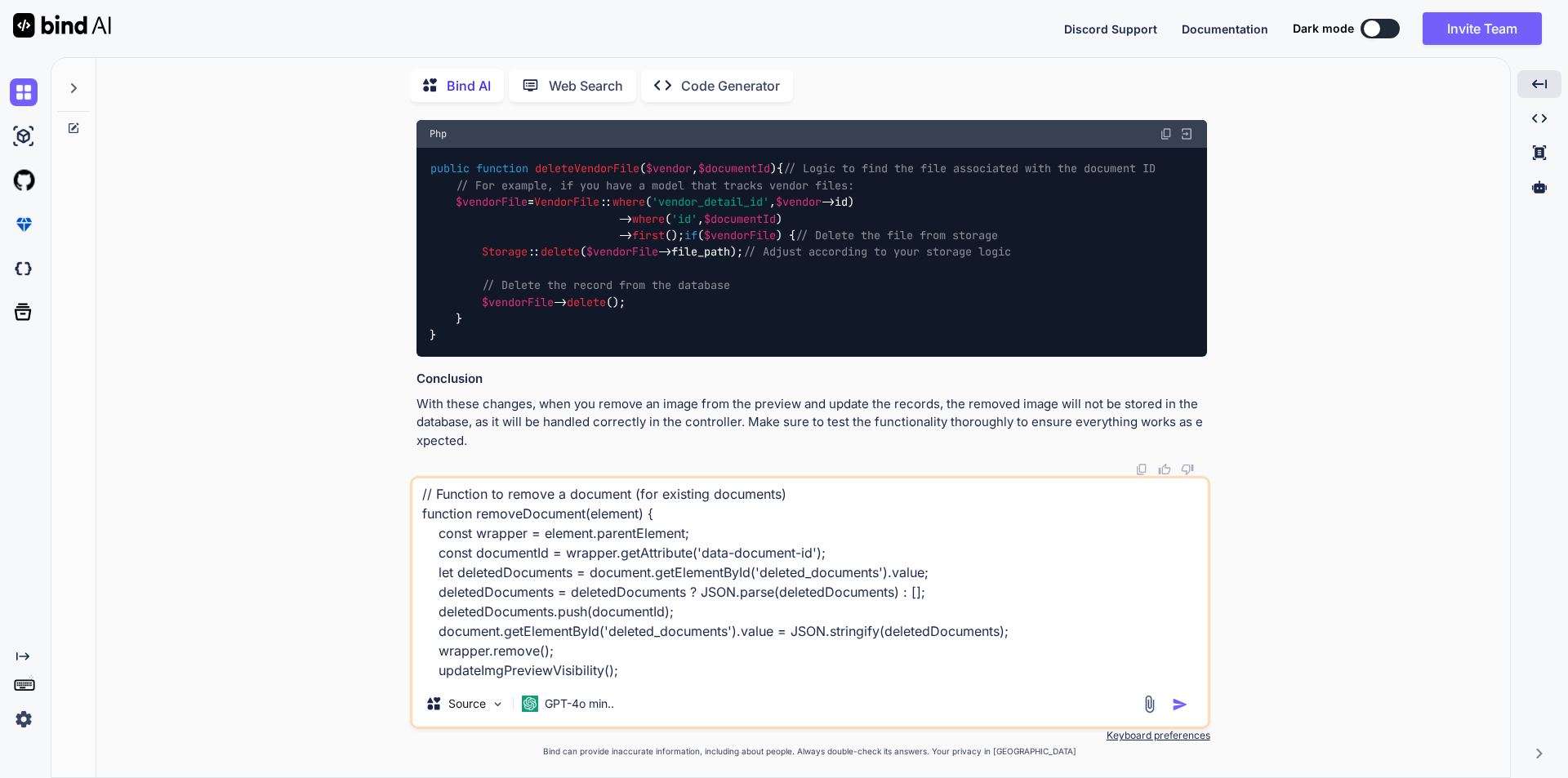
scroll to position [0, 0]
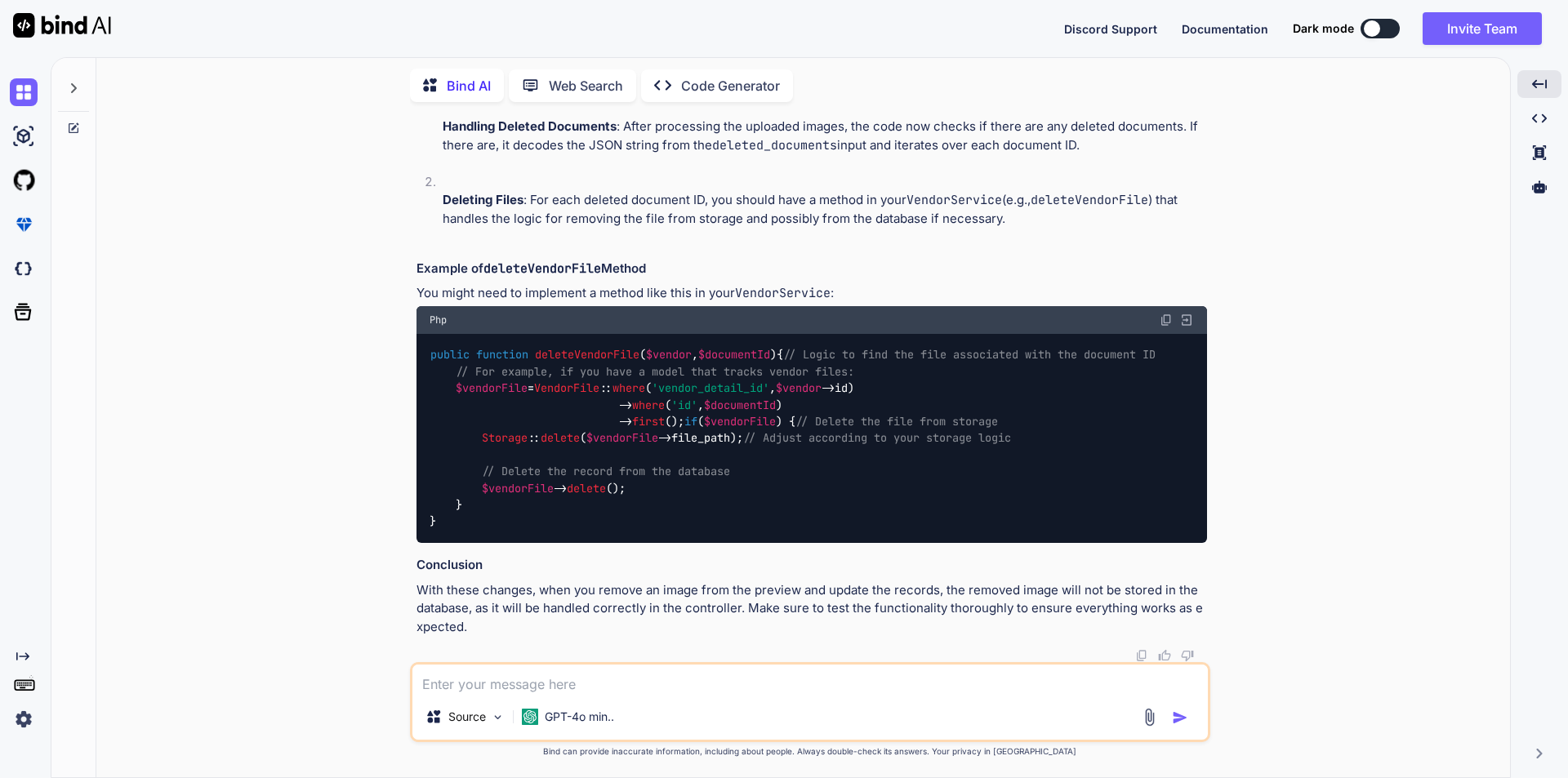
click at [648, 671] on textarea at bounding box center [810, 680] width 796 height 30
paste textarea "dd($request->input('deleted_documents')); if ($request->input('deleted_document…"
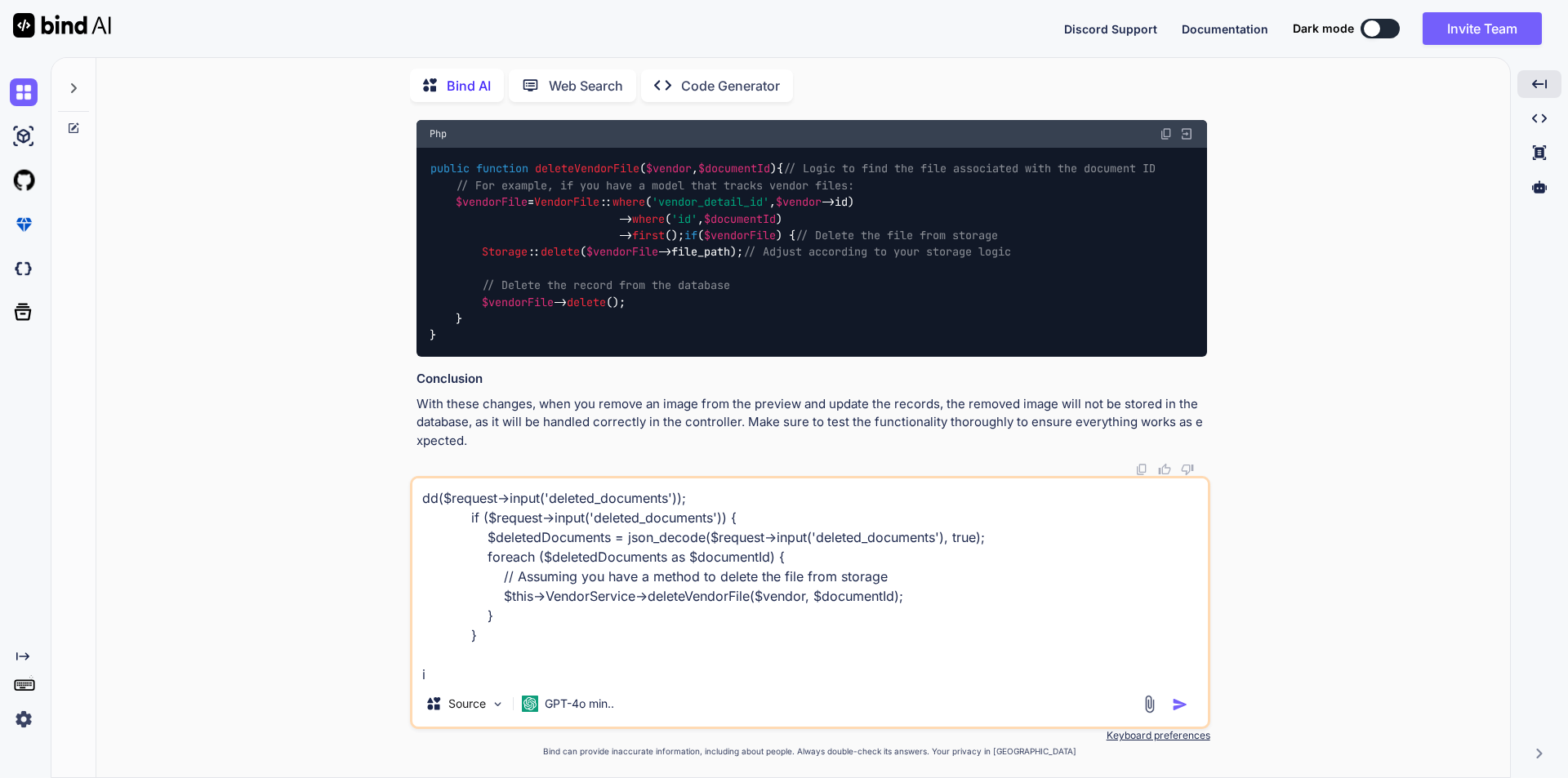
scroll to position [2, 0]
drag, startPoint x: 686, startPoint y: 497, endPoint x: 423, endPoint y: 501, distance: 263.0
click at [423, 501] on textarea "dd($request->input('deleted_documents')); if ($request->input('deleted_document…" at bounding box center [810, 579] width 796 height 203
click at [672, 510] on textarea "dd($request->input('deleted_documents')); if ($request->input('deleted_document…" at bounding box center [810, 579] width 796 height 203
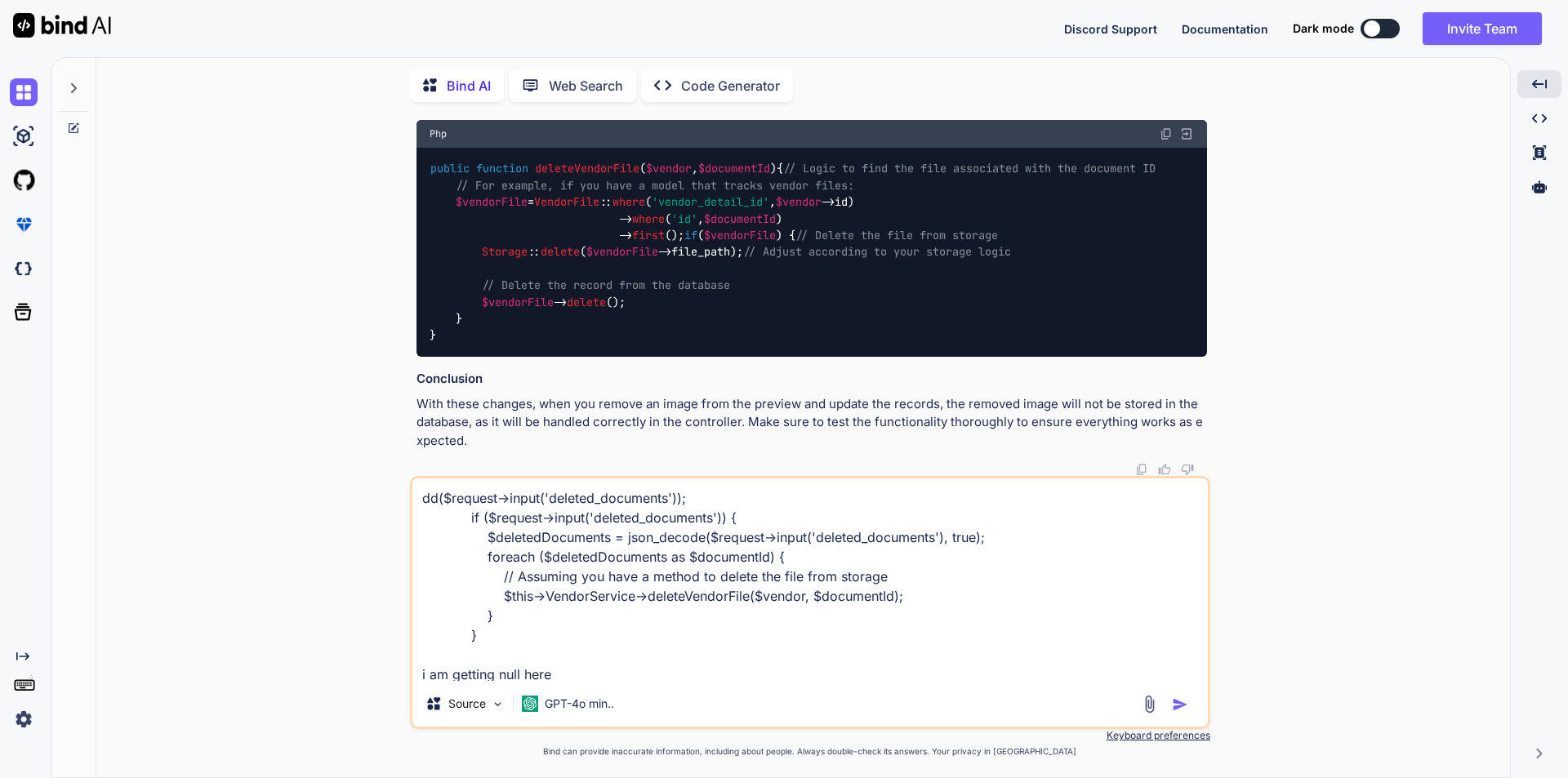
drag, startPoint x: 703, startPoint y: 500, endPoint x: 420, endPoint y: 495, distance: 283.0
click at [420, 495] on textarea "dd($request->input('deleted_documents')); if ($request->input('deleted_document…" at bounding box center [810, 579] width 796 height 203
click at [589, 672] on textarea "dd($request->input('deleted_documents')); if ($request->input('deleted_document…" at bounding box center [810, 579] width 796 height 203
paste textarea "dd($request->input('deleted_documents'));"
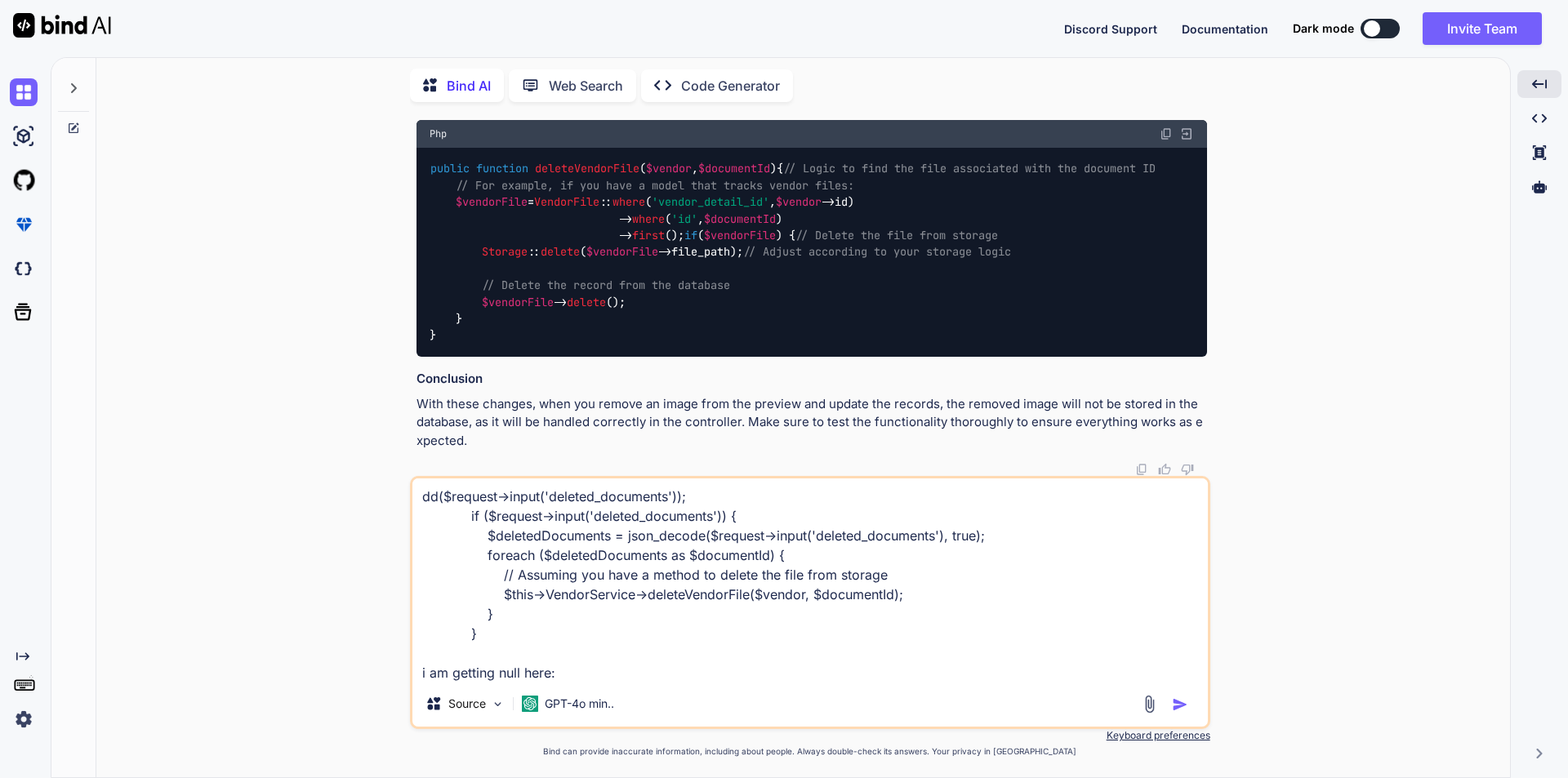
type textarea "dd($request->input('deleted_documents')); if ($request->input('deleted_document…"
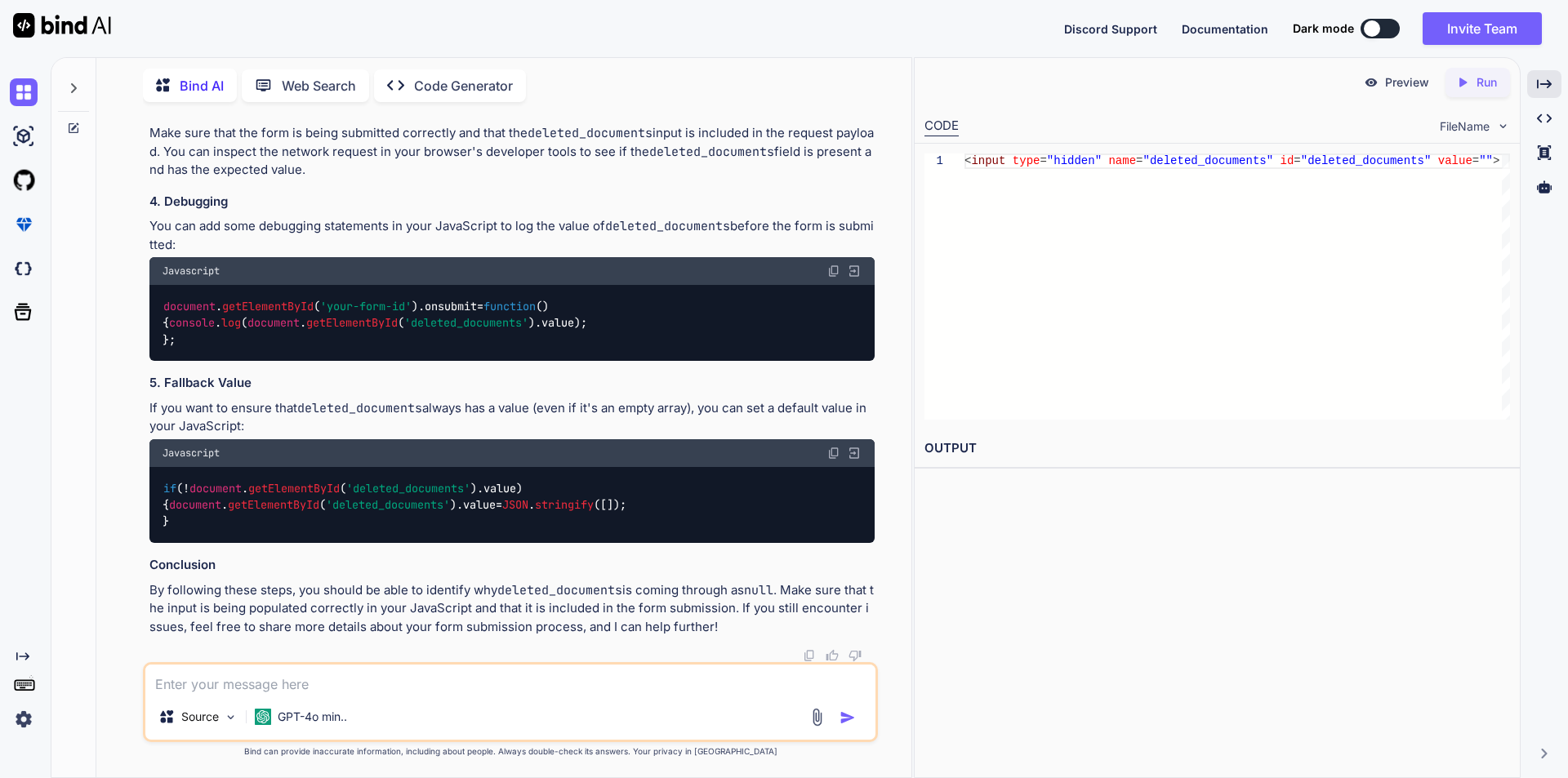
scroll to position [2673, 0]
drag, startPoint x: 170, startPoint y: 470, endPoint x: 157, endPoint y: 312, distance: 158.5
copy code "function removeDocument ( element ) { const wrapper = element. parentElement ; …"
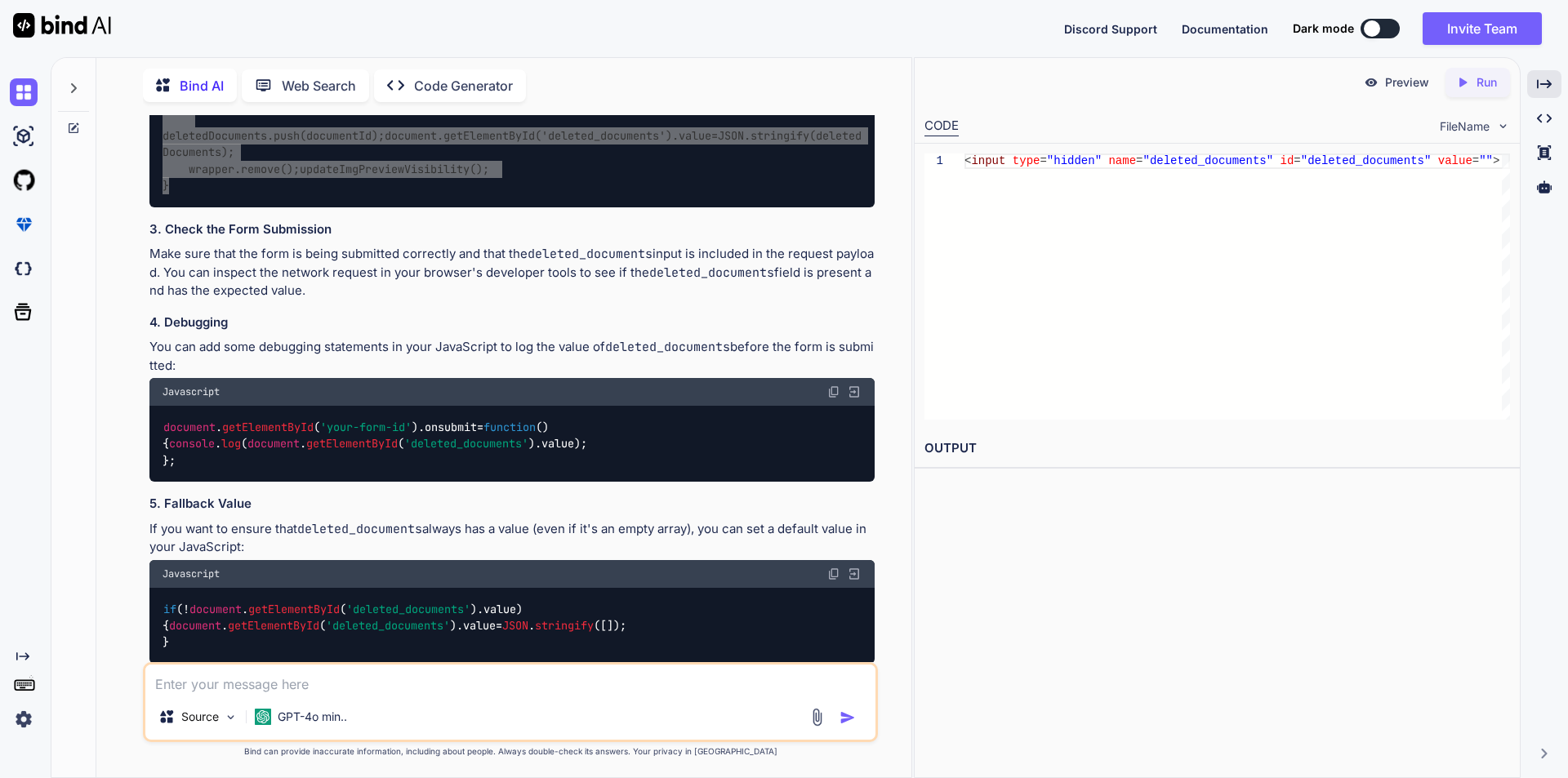
scroll to position [2510, 0]
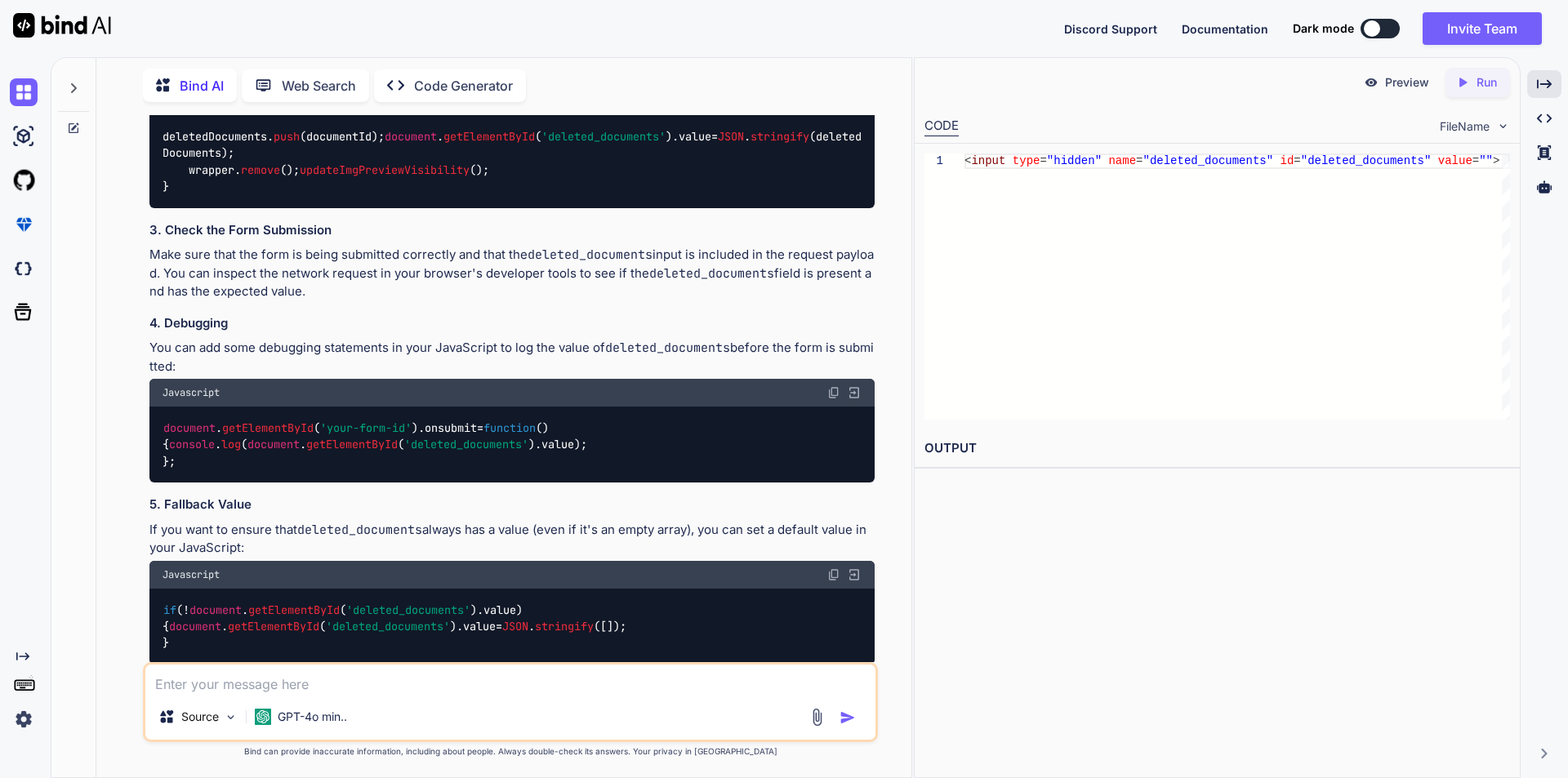
drag, startPoint x: 692, startPoint y: 294, endPoint x: 159, endPoint y: 303, distance: 533.1
copy span "< input type = "hidden" name = "deleted_documents" id = "deleted_documents" val…"
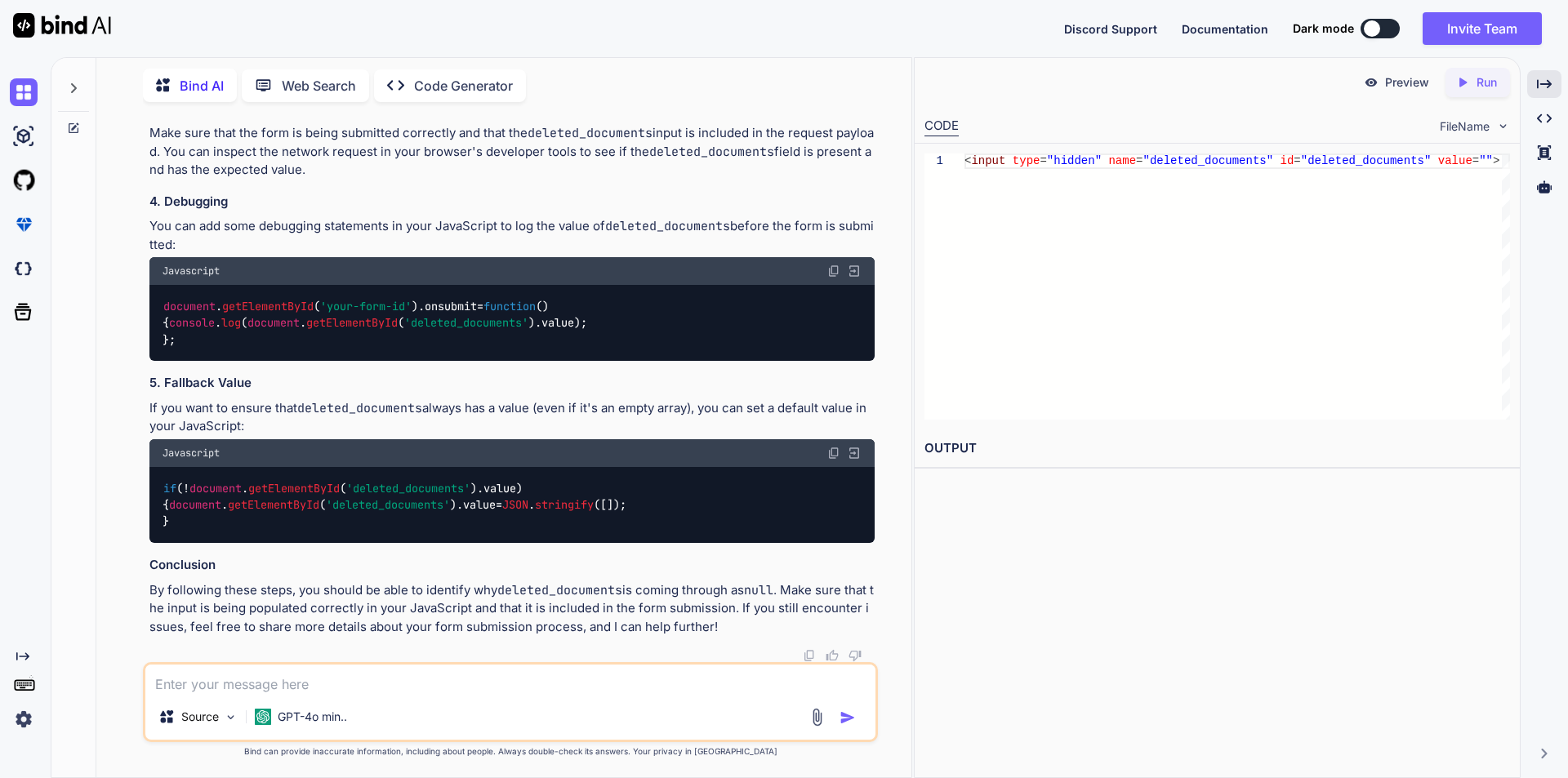
scroll to position [3081, 0]
